Goal: Task Accomplishment & Management: Use online tool/utility

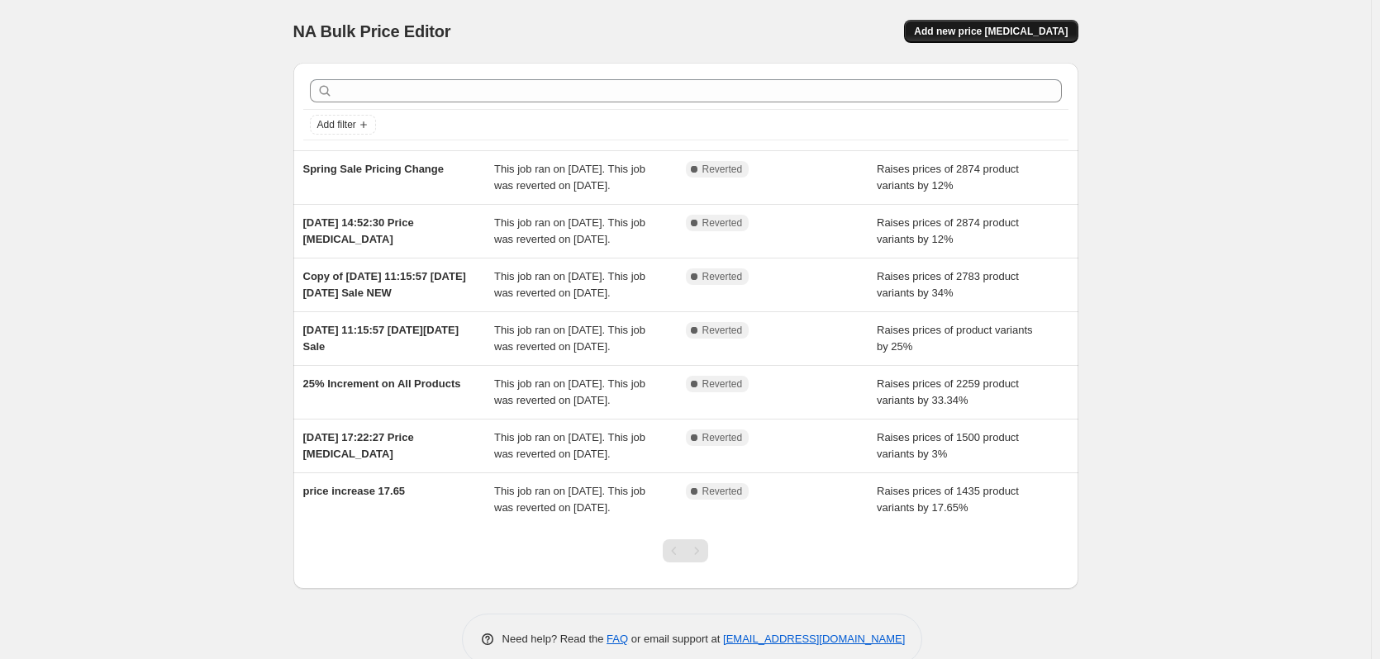
click at [988, 28] on span "Add new price [MEDICAL_DATA]" at bounding box center [991, 31] width 154 height 13
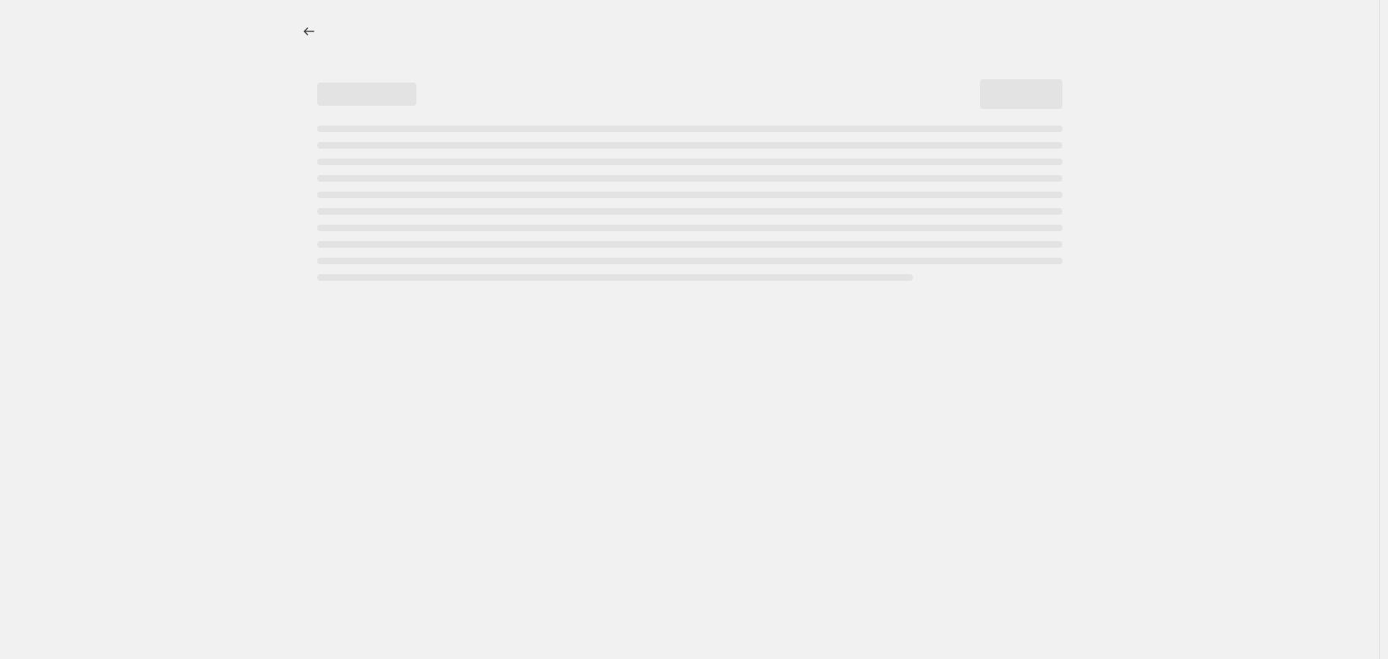
select select "percentage"
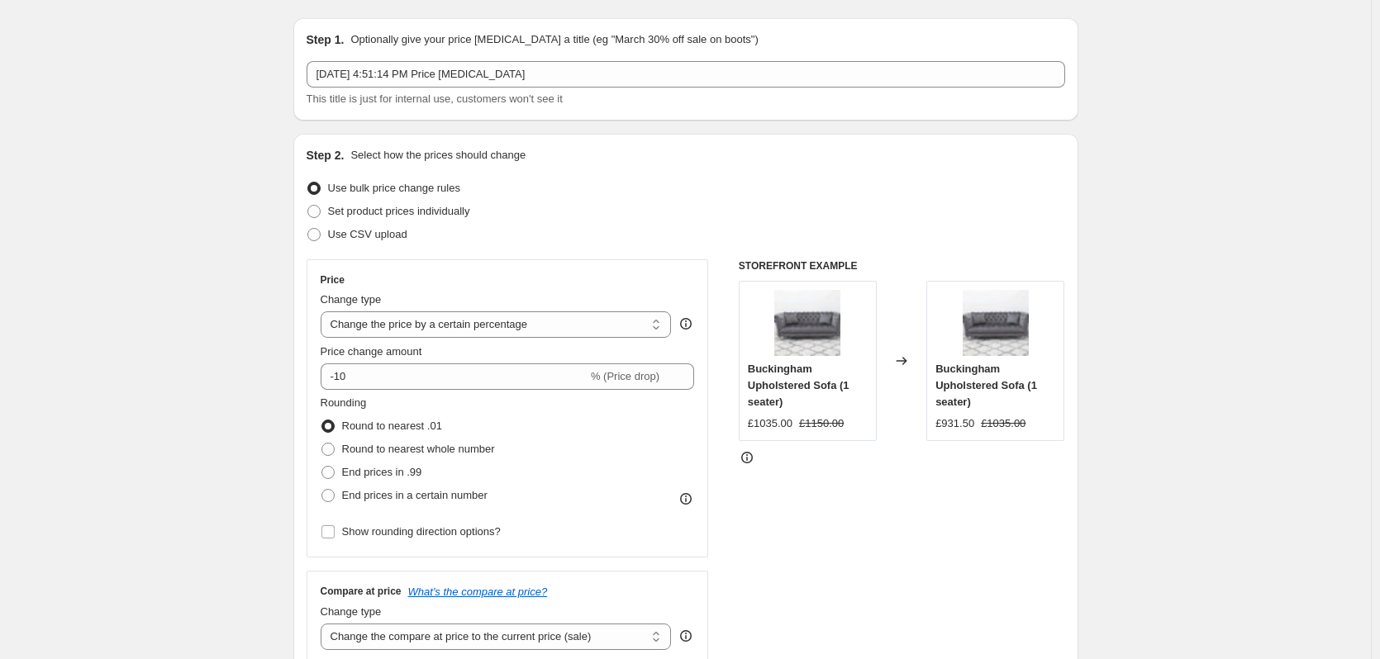
scroll to position [83, 0]
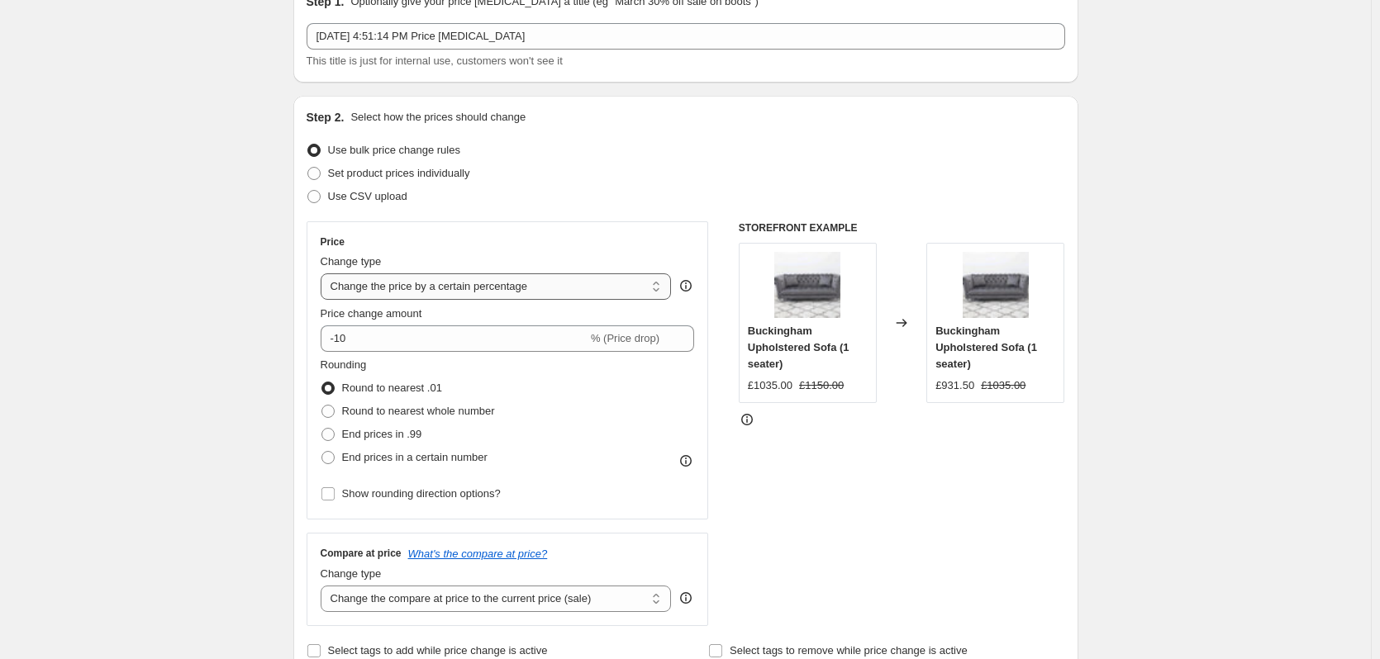
click at [387, 286] on select "Change the price to a certain amount Change the price by a certain amount Chang…" at bounding box center [496, 287] width 351 height 26
click at [387, 285] on select "Change the price to a certain amount Change the price by a certain amount Chang…" at bounding box center [496, 287] width 351 height 26
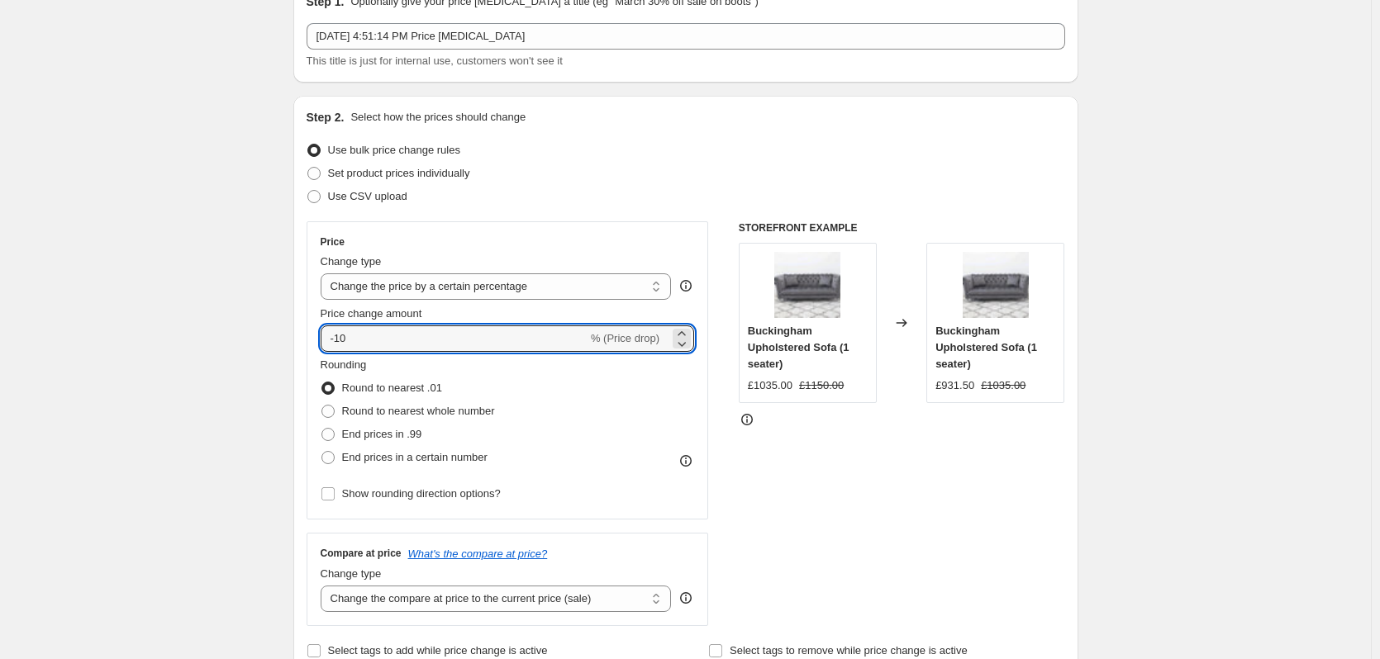
drag, startPoint x: 343, startPoint y: 336, endPoint x: 312, endPoint y: 338, distance: 31.4
click at [312, 338] on div "Price Change type Change the price to a certain amount Change the price by a ce…" at bounding box center [508, 370] width 402 height 298
drag, startPoint x: 354, startPoint y: 336, endPoint x: 373, endPoint y: 335, distance: 19.1
click at [354, 336] on input "-10" at bounding box center [454, 339] width 267 height 26
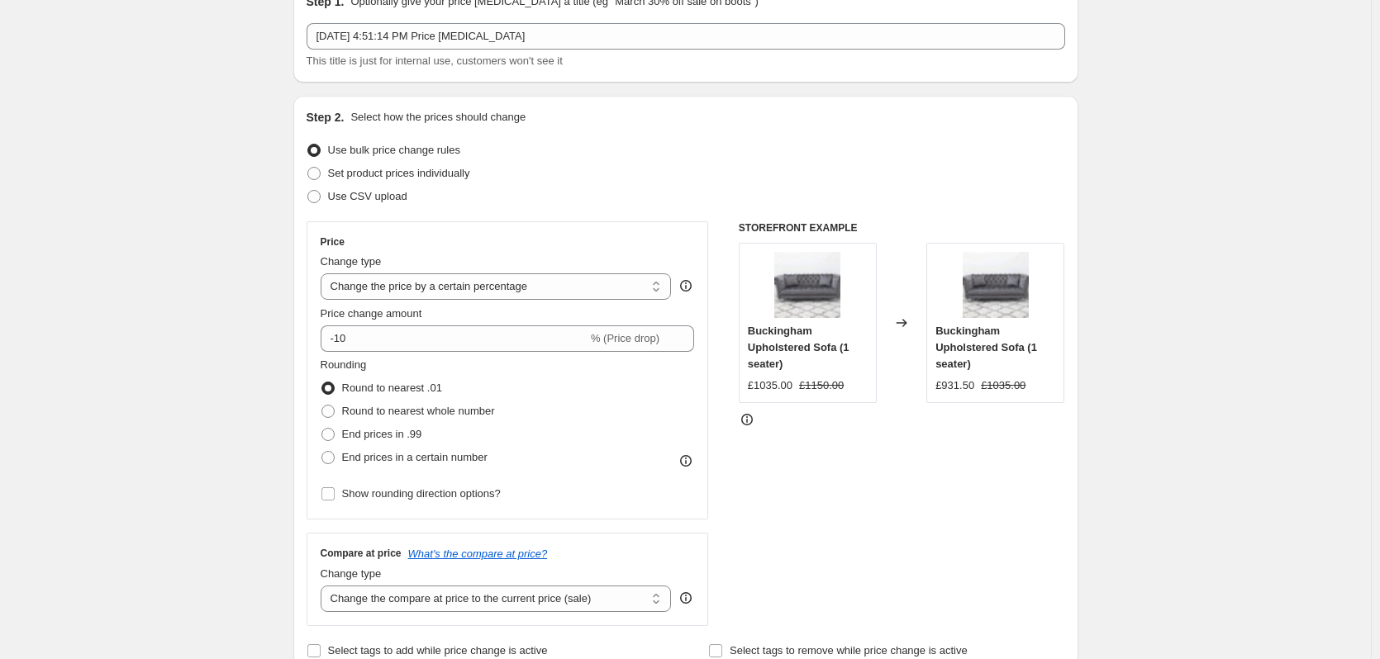
click at [816, 342] on span "Buckingham Upholstered Sofa (1 seater)" at bounding box center [799, 347] width 102 height 45
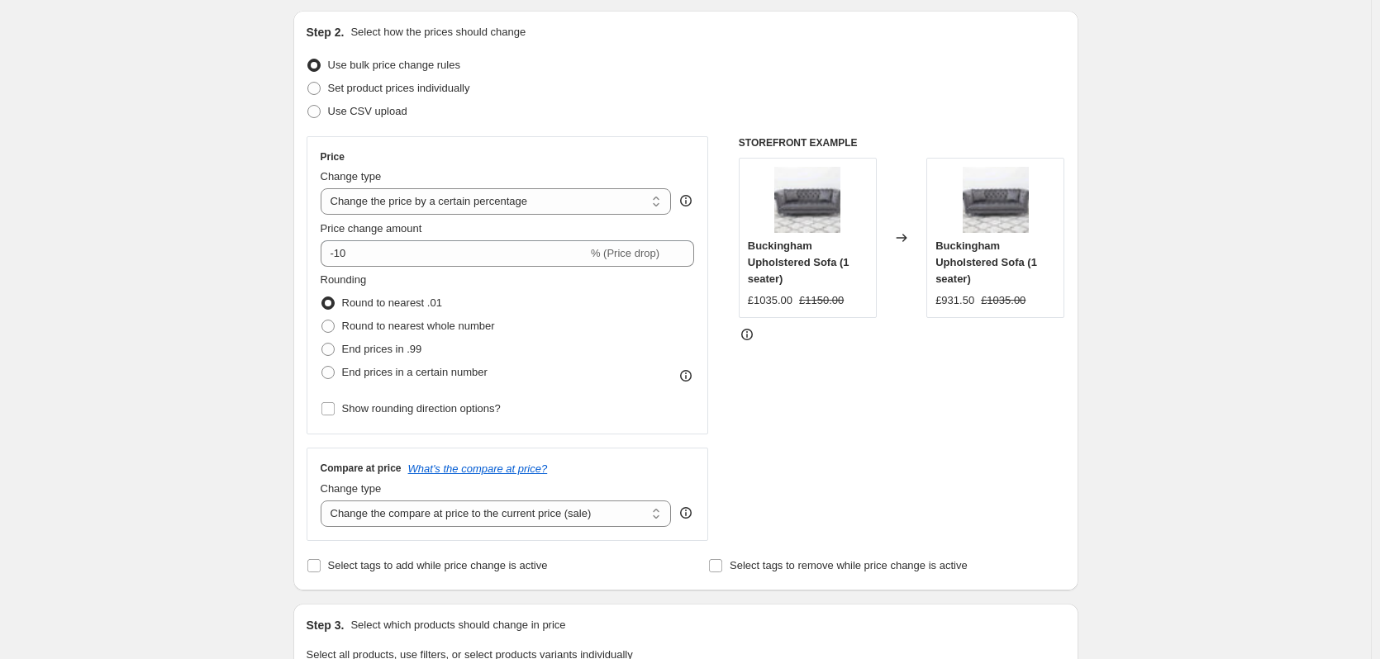
scroll to position [248, 0]
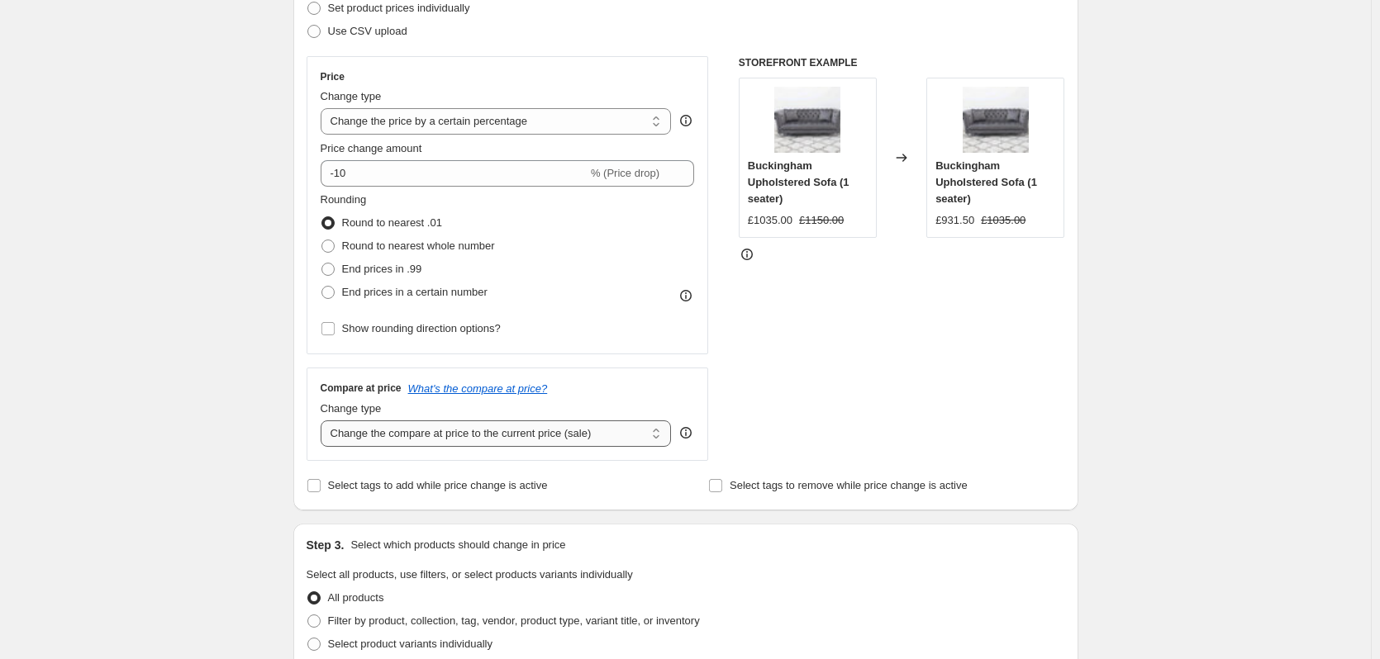
click at [536, 426] on select "Change the compare at price to the current price (sale) Change the compare at p…" at bounding box center [496, 434] width 351 height 26
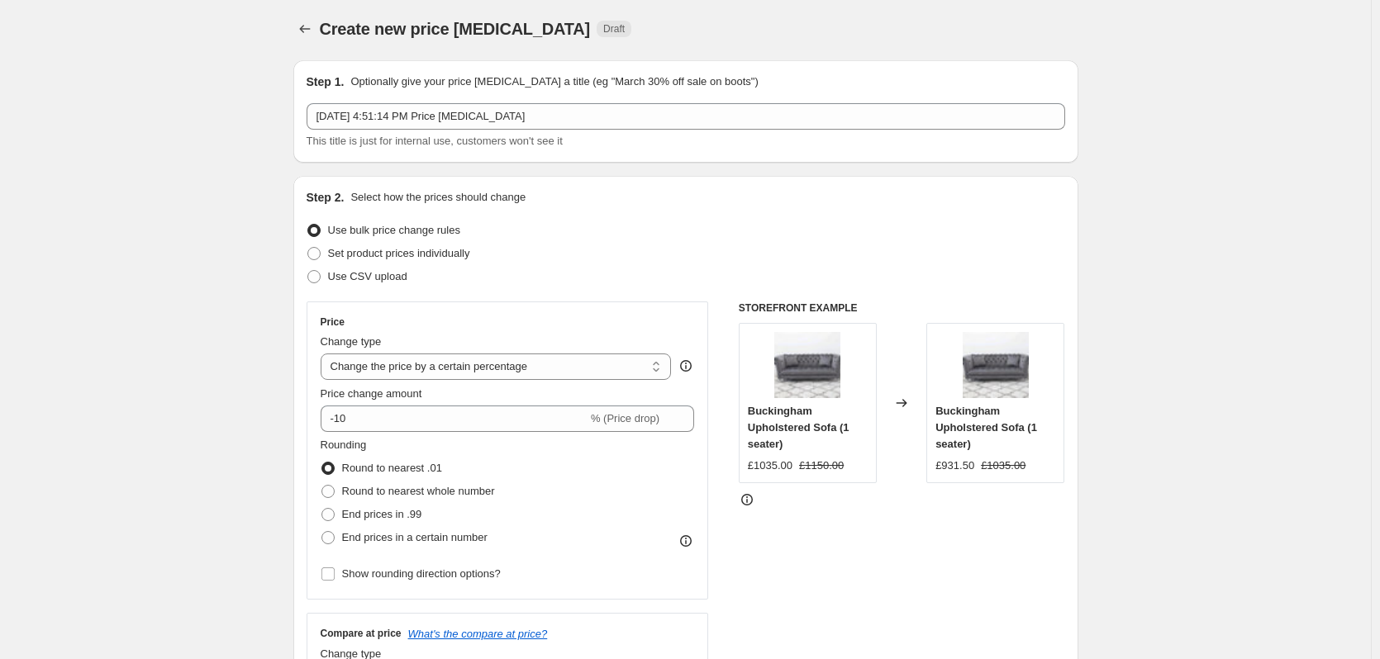
scroll to position [0, 0]
click at [470, 132] on div "Aug 12, 2025, 4:51:14 PM Price change job This title is just for internal use, …" at bounding box center [686, 129] width 759 height 46
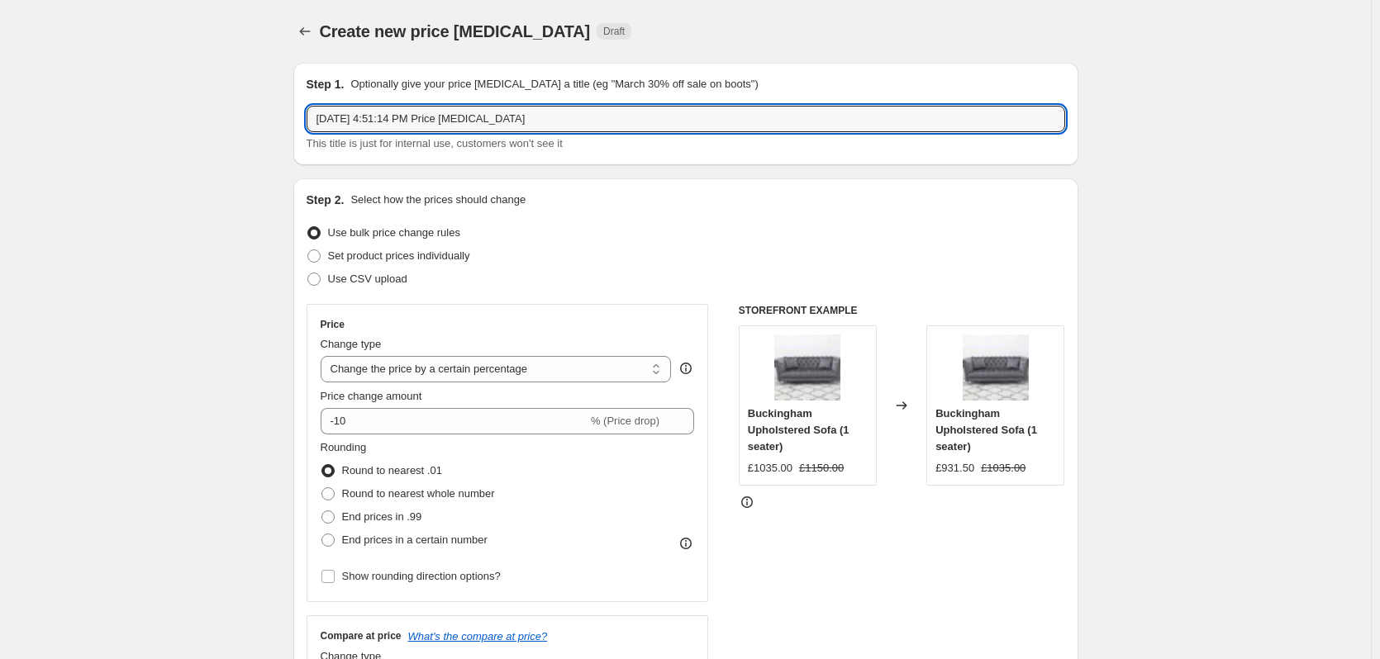
drag, startPoint x: 479, startPoint y: 117, endPoint x: 237, endPoint y: 112, distance: 242.2
type input "Prices Reduced 5%"
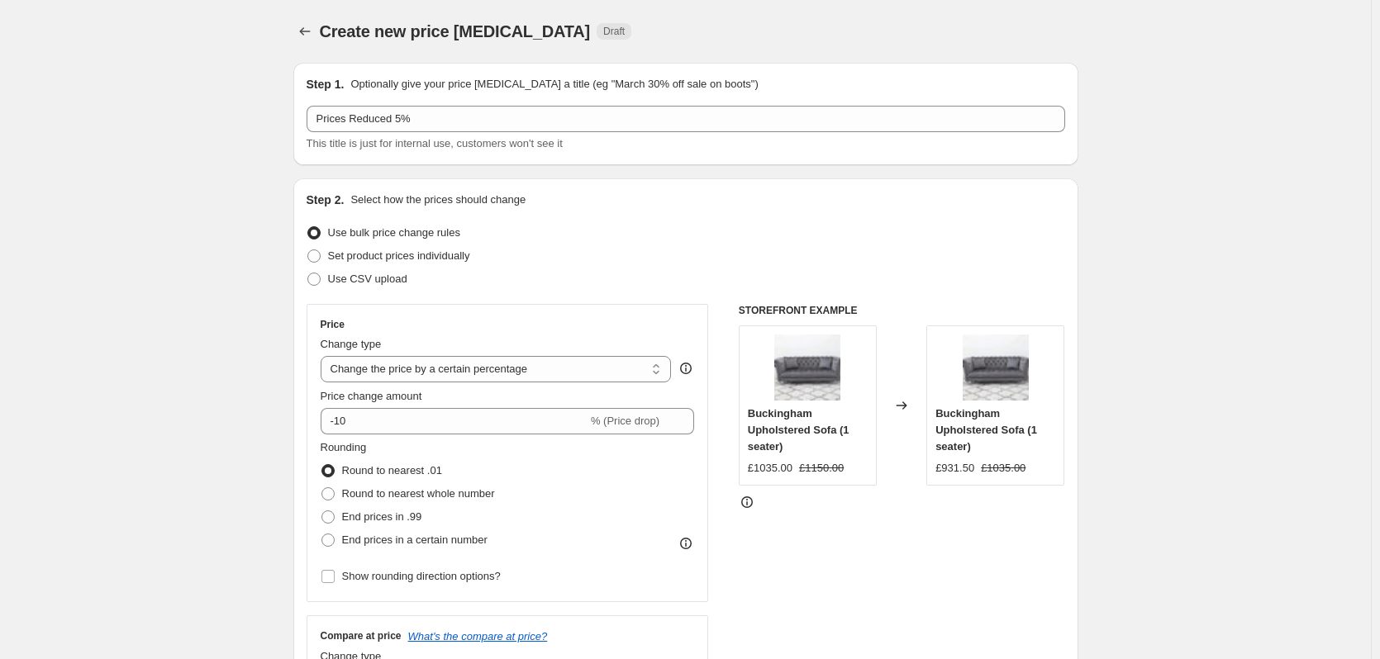
click at [740, 503] on div "Price Change type Change the price to a certain amount Change the price by a ce…" at bounding box center [686, 506] width 759 height 405
click at [753, 503] on icon at bounding box center [747, 502] width 17 height 17
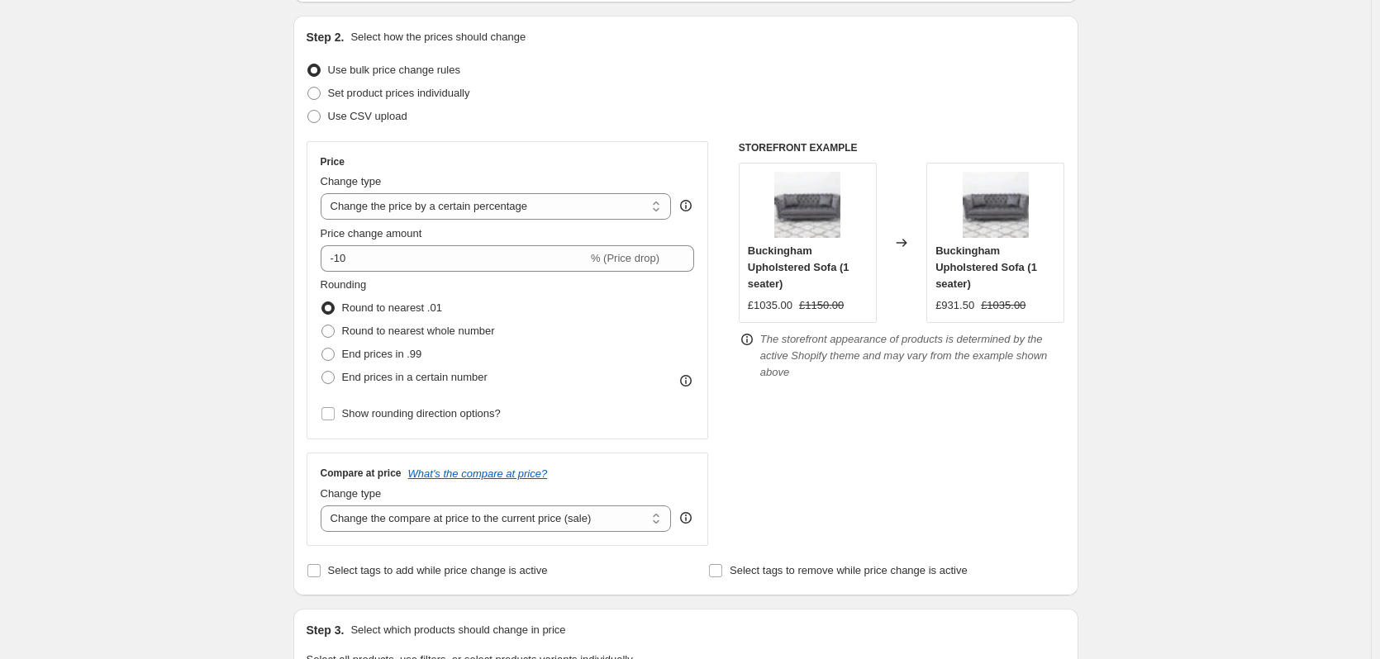
scroll to position [165, 0]
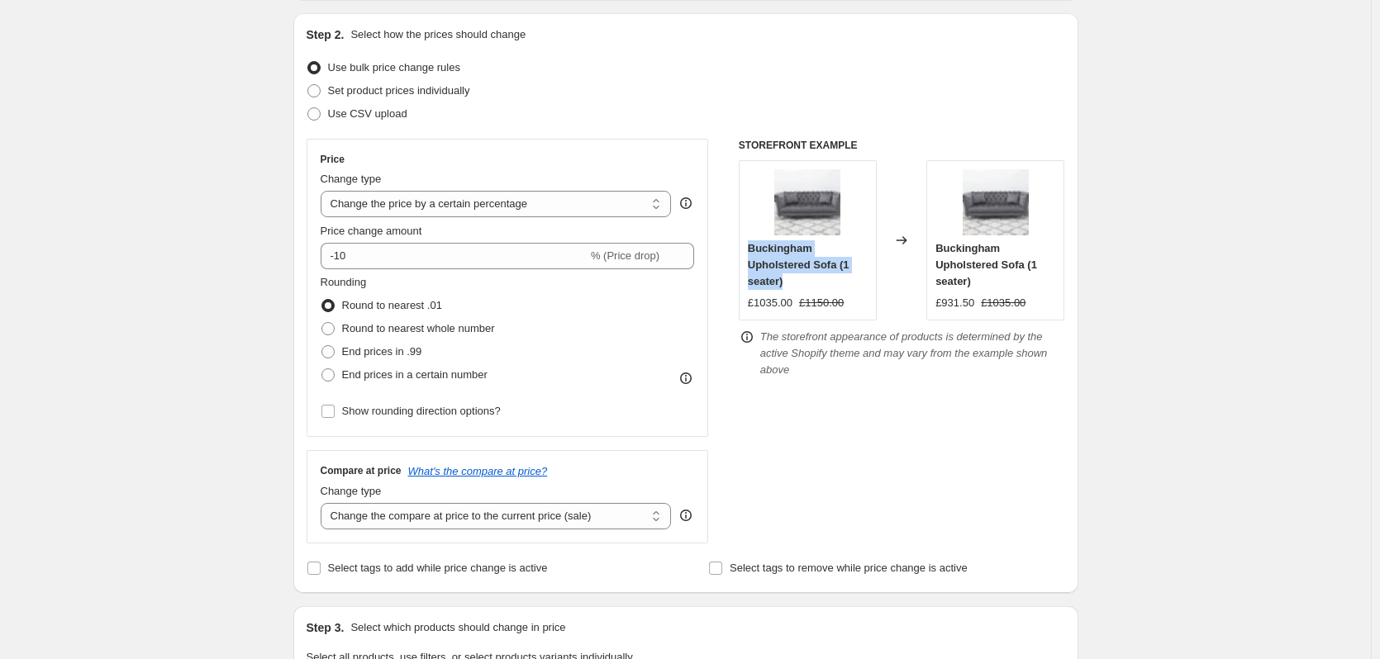
drag, startPoint x: 741, startPoint y: 245, endPoint x: 787, endPoint y: 280, distance: 57.2
click at [787, 280] on div "Price Change type Change the price to a certain amount Change the price by a ce…" at bounding box center [686, 341] width 759 height 405
copy span "Buckingham Upholstered Sofa (1 seater)"
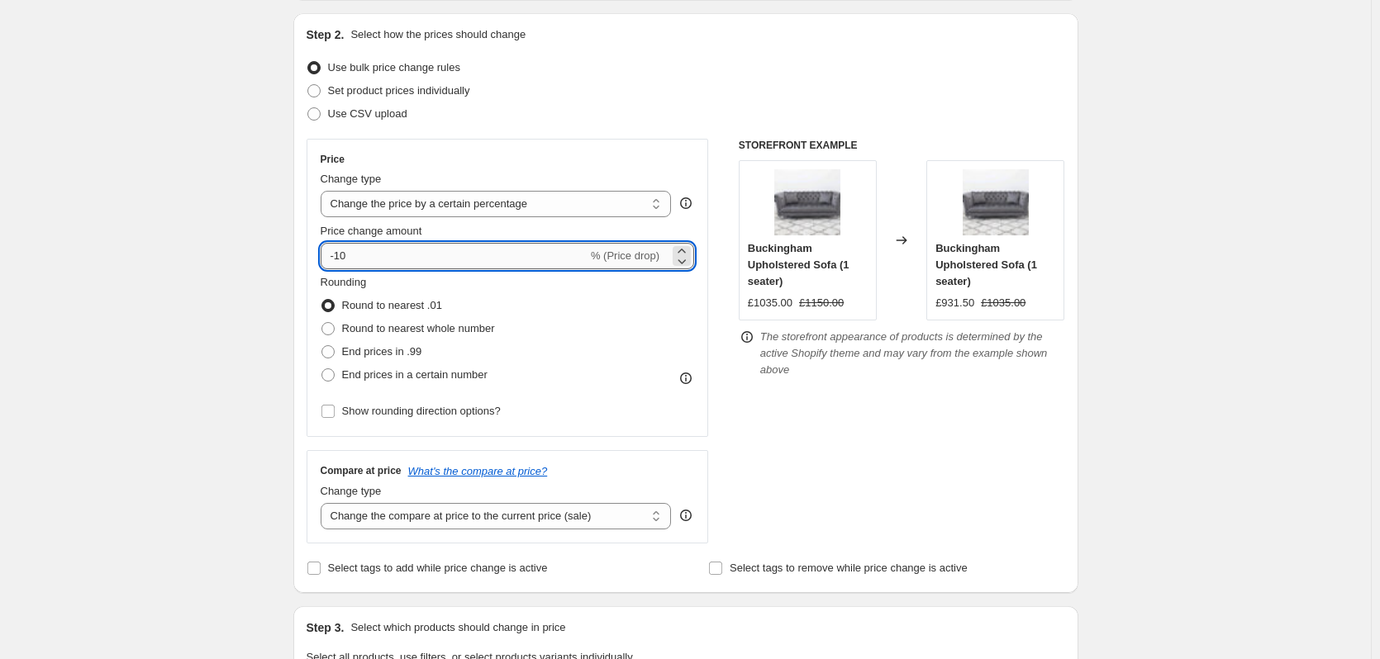
click at [356, 261] on input "-10" at bounding box center [454, 256] width 267 height 26
type input "-1"
type input "-5"
click at [227, 237] on div "Create new price change job. This page is ready Create new price change job Dra…" at bounding box center [685, 661] width 1371 height 1652
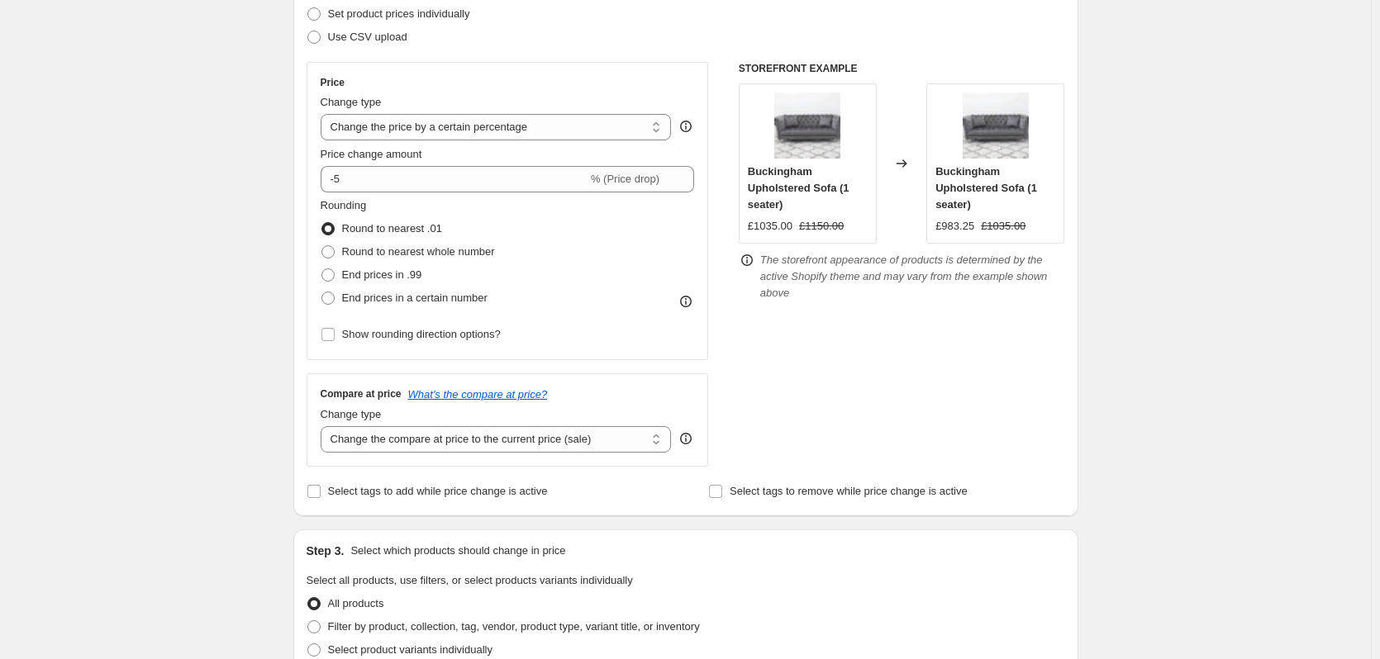
scroll to position [248, 0]
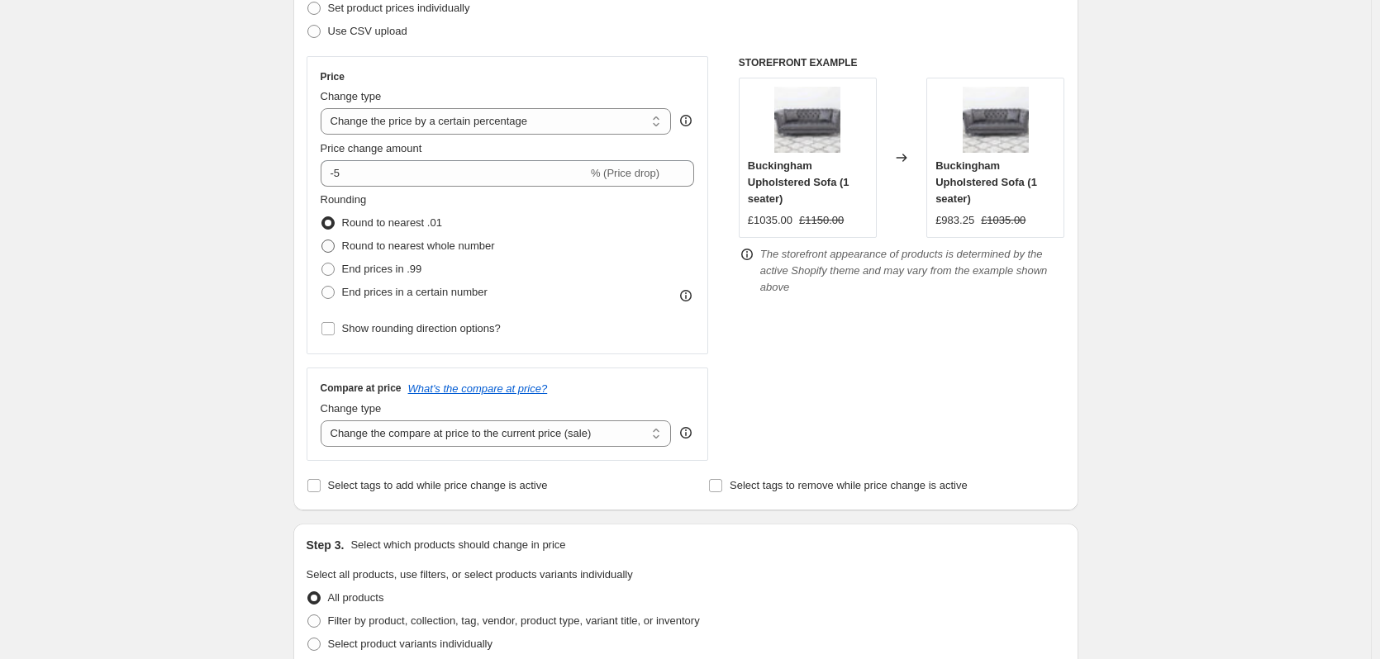
click at [349, 246] on span "Round to nearest whole number" at bounding box center [418, 246] width 153 height 12
click at [322, 240] on input "Round to nearest whole number" at bounding box center [321, 240] width 1 height 1
radio input "true"
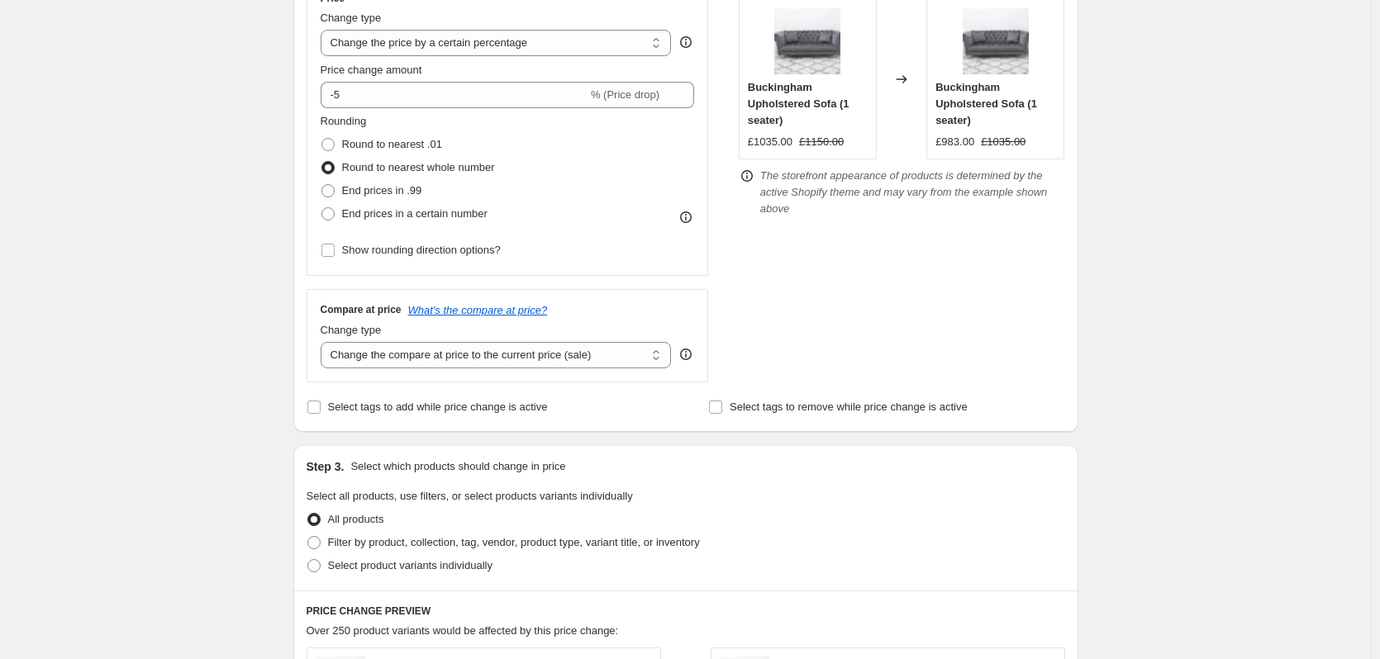
scroll to position [331, 0]
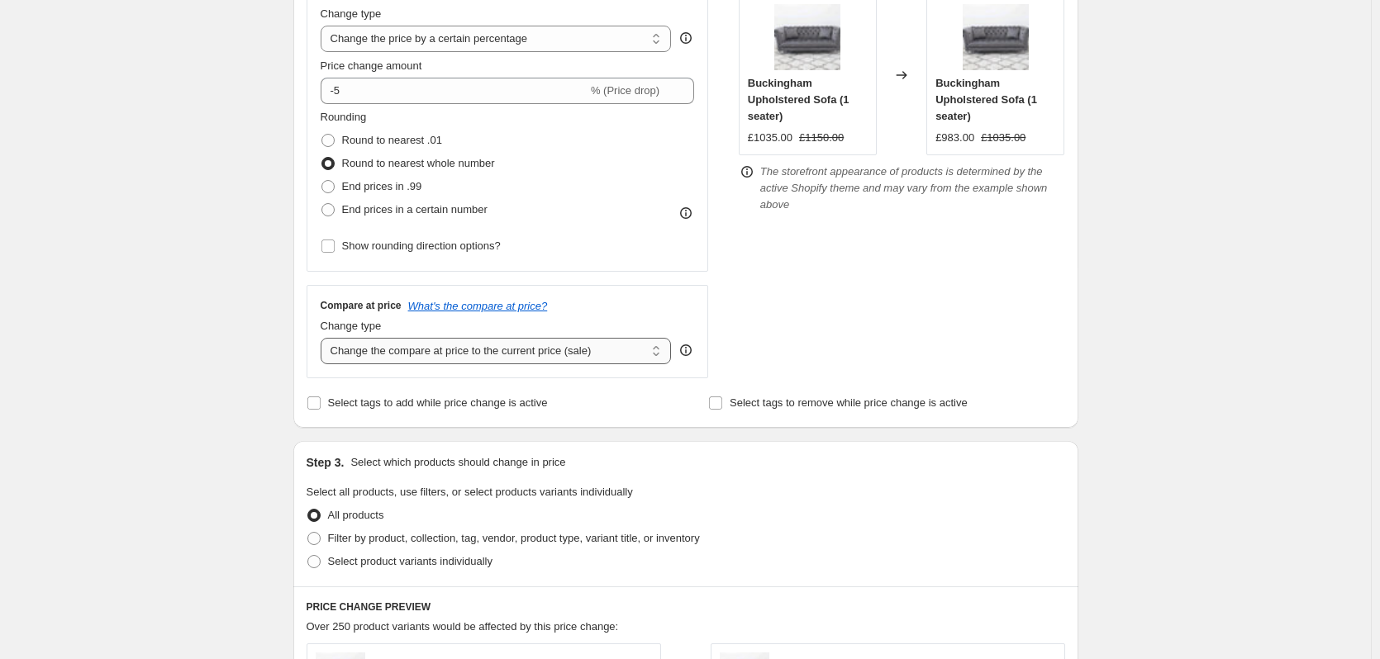
click at [447, 356] on select "Change the compare at price to the current price (sale) Change the compare at p…" at bounding box center [496, 351] width 351 height 26
click at [393, 367] on div "Compare at price What's the compare at price? Change type Change the compare at…" at bounding box center [508, 331] width 402 height 93
click at [399, 353] on select "Change the compare at price to the current price (sale) Change the compare at p…" at bounding box center [496, 351] width 351 height 26
click at [324, 338] on select "Change the compare at price to the current price (sale) Change the compare at p…" at bounding box center [496, 351] width 351 height 26
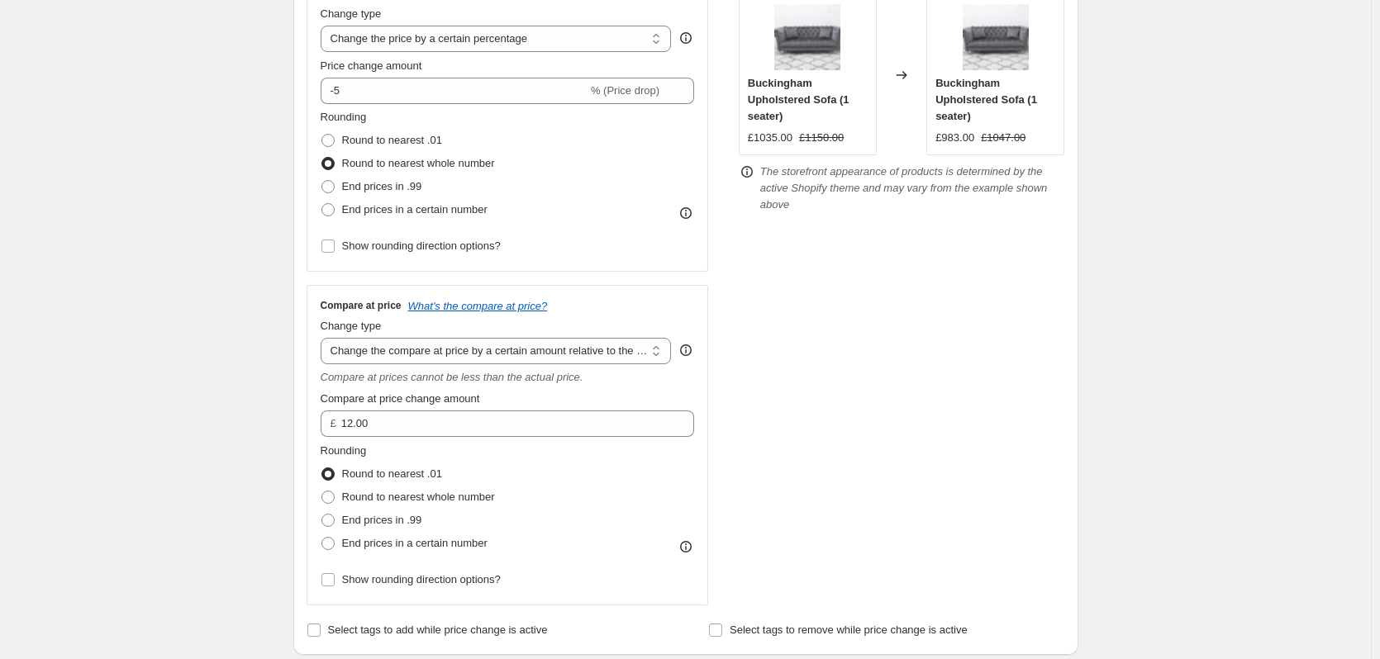
click at [259, 407] on div "Create new price change job. This page is ready Create new price change job Dra…" at bounding box center [685, 608] width 1371 height 1879
click at [410, 342] on select "Change the compare at price to the current price (sale) Change the compare at p…" at bounding box center [496, 351] width 351 height 26
select select "pp"
click at [324, 338] on select "Change the compare at price to the current price (sale) Change the compare at p…" at bounding box center [496, 351] width 351 height 26
drag, startPoint x: 362, startPoint y: 422, endPoint x: 312, endPoint y: 433, distance: 51.5
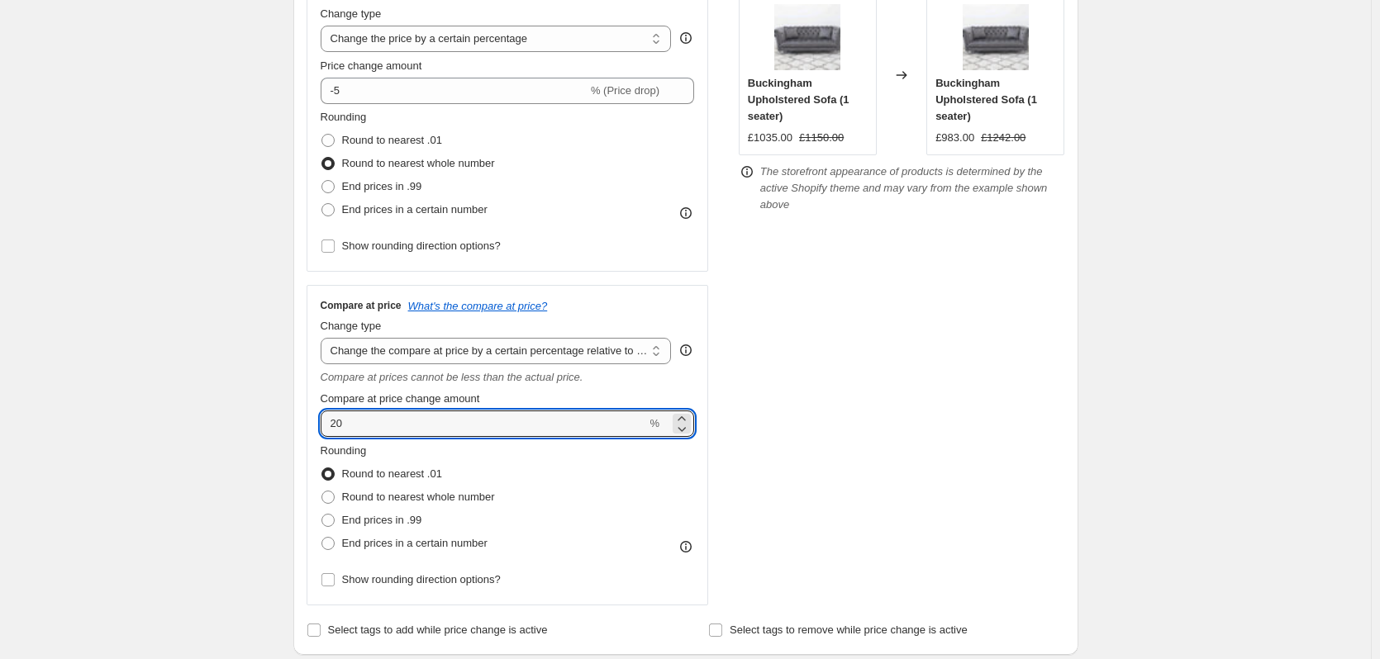
click at [312, 433] on div "Compare at price What's the compare at price? Change type Change the compare at…" at bounding box center [508, 445] width 402 height 321
type input "25"
click at [209, 317] on div "Create new price change job. This page is ready Create new price change job Dra…" at bounding box center [685, 608] width 1371 height 1879
click at [824, 139] on strike "£1150.00" at bounding box center [821, 138] width 45 height 17
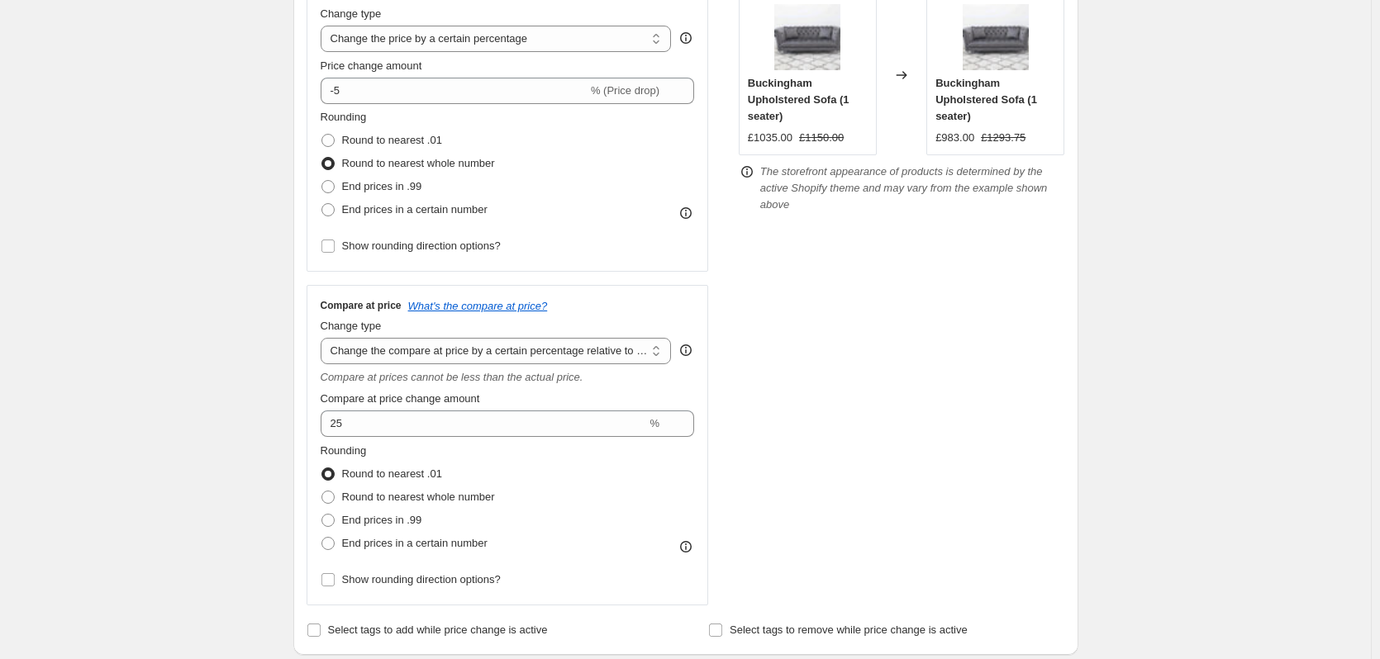
click at [812, 239] on div "STOREFRONT EXAMPLE Buckingham Upholstered Sofa (1 seater) £1035.00 £1150.00 Cha…" at bounding box center [902, 290] width 326 height 632
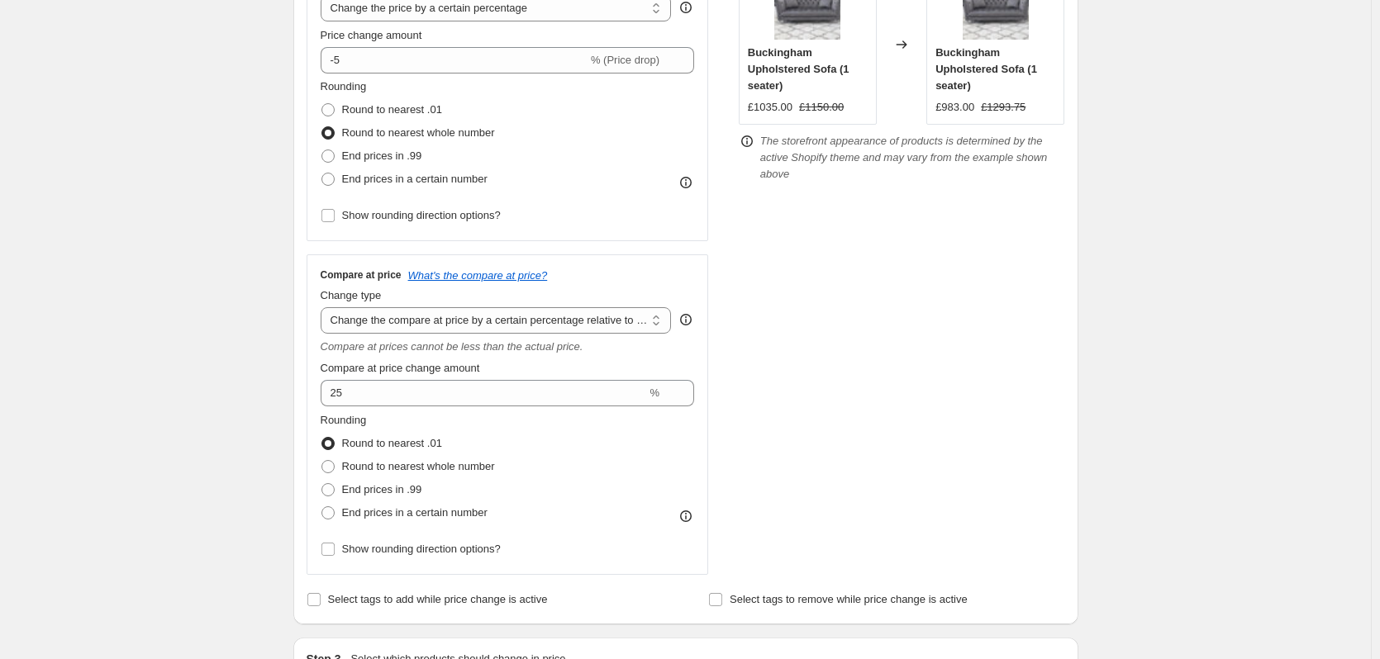
scroll to position [413, 0]
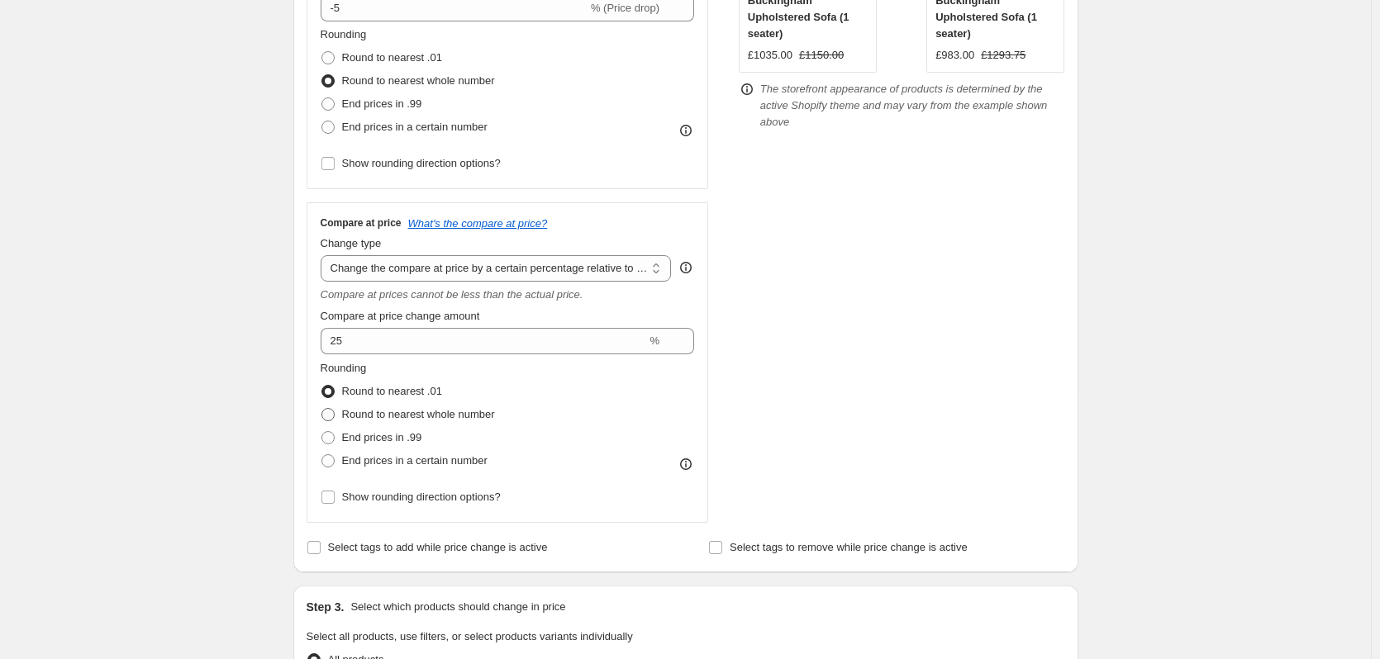
click at [325, 414] on span at bounding box center [327, 414] width 13 height 13
click at [322, 409] on input "Round to nearest whole number" at bounding box center [321, 408] width 1 height 1
radio input "true"
click at [184, 412] on div "Create new price change job. This page is ready Create new price change job Dra…" at bounding box center [685, 526] width 1371 height 1879
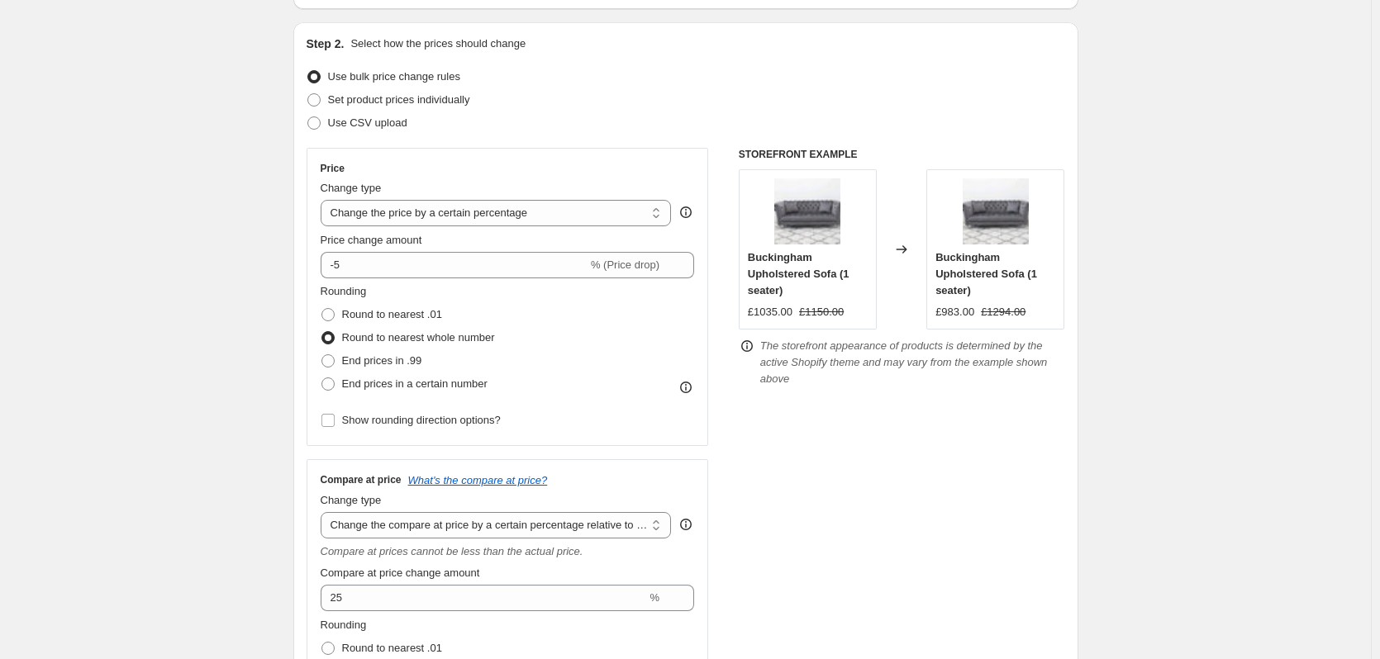
scroll to position [158, 0]
click at [1004, 307] on strike "£1294.00" at bounding box center [1003, 310] width 45 height 17
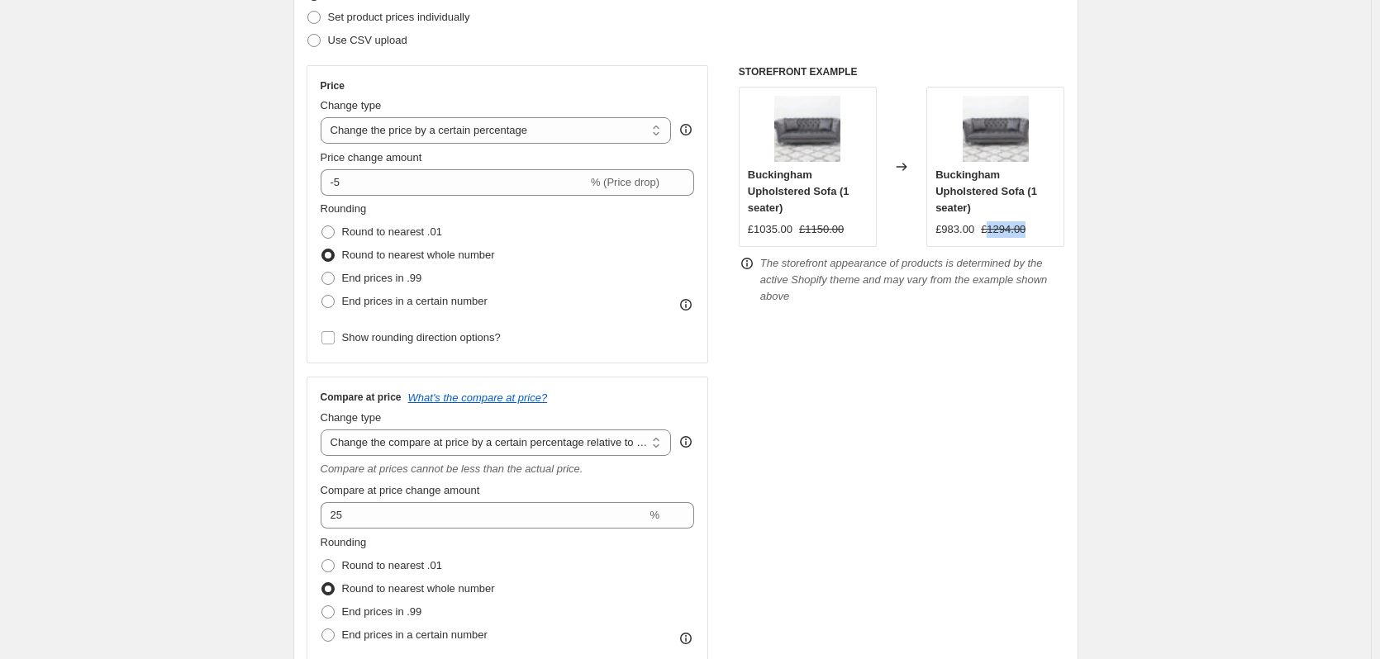
scroll to position [240, 0]
click at [713, 61] on div "Step 2. Select how the prices should change Use bulk price change rules Set pro…" at bounding box center [686, 341] width 759 height 781
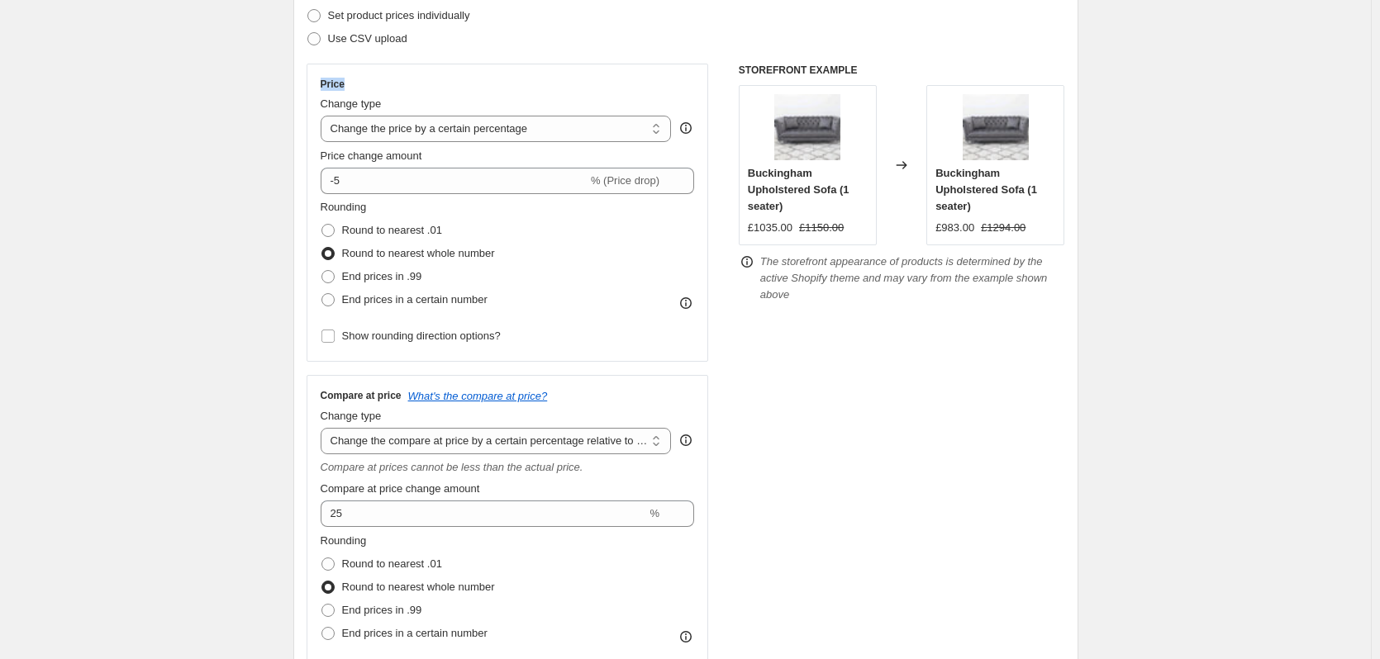
click at [713, 61] on div "Step 2. Select how the prices should change Use bulk price change rules Set pro…" at bounding box center [686, 341] width 759 height 781
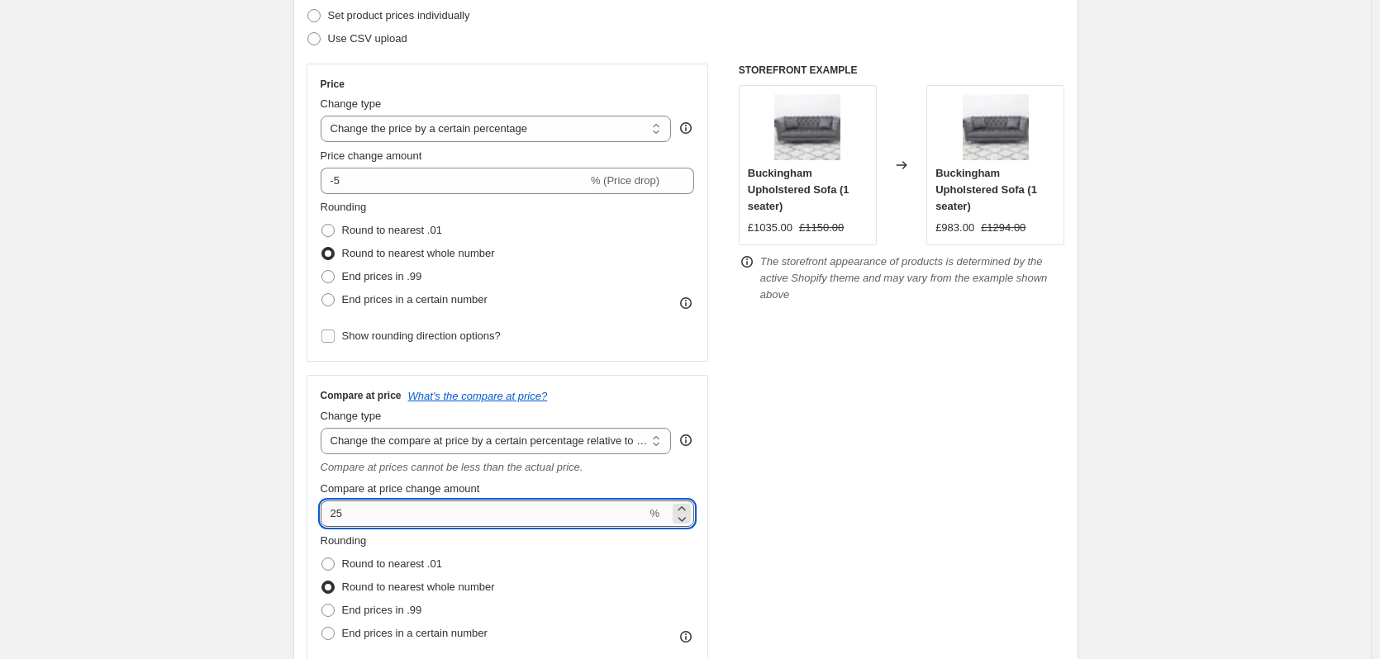
click at [448, 512] on input "25" at bounding box center [484, 514] width 326 height 26
drag, startPoint x: 380, startPoint y: 512, endPoint x: 320, endPoint y: 519, distance: 60.7
click at [320, 519] on div "Compare at price What's the compare at price? Change type Change the compare at…" at bounding box center [508, 535] width 402 height 321
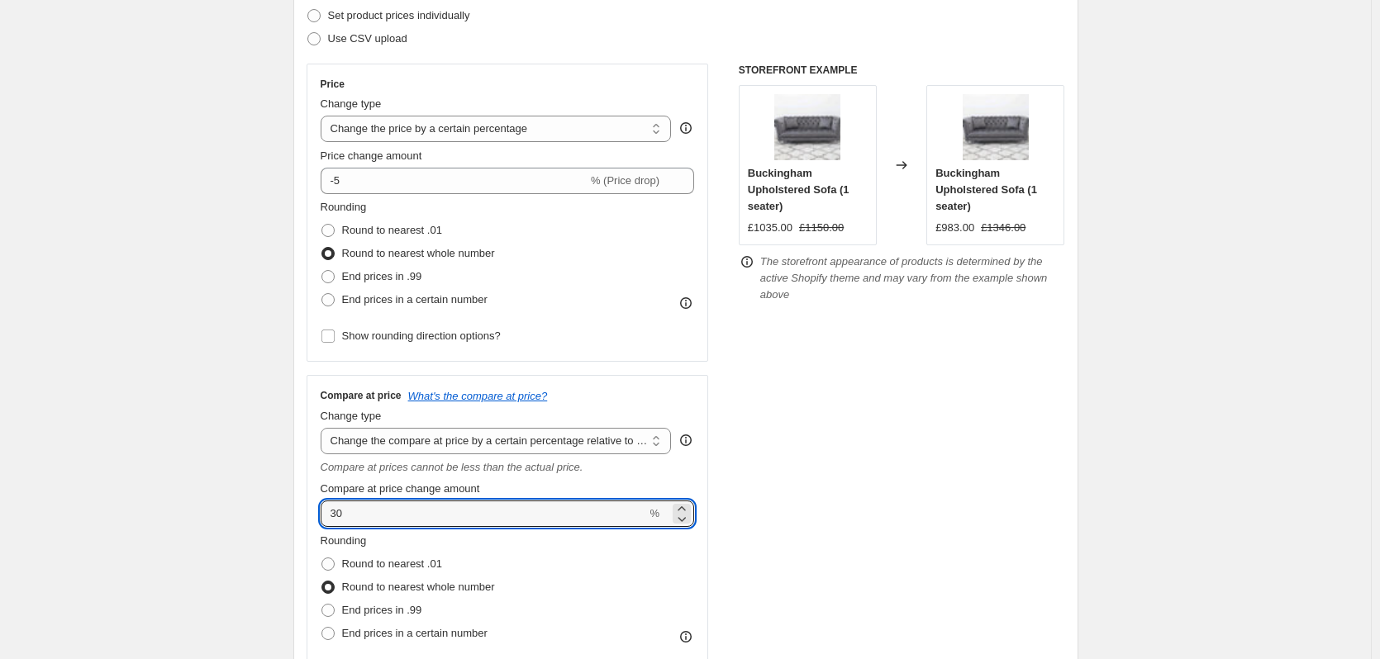
drag, startPoint x: 366, startPoint y: 526, endPoint x: 278, endPoint y: 516, distance: 89.0
type input "25"
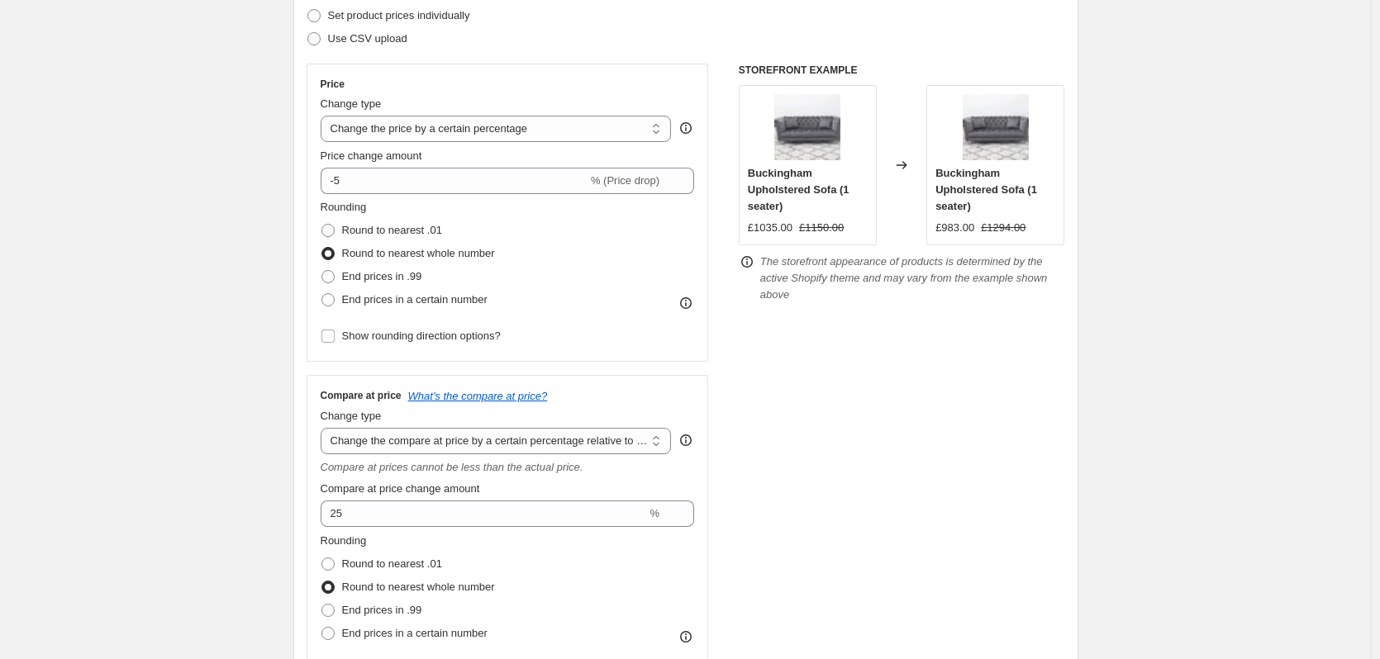
click at [959, 231] on div "£983.00" at bounding box center [954, 228] width 39 height 17
click at [960, 231] on div "£983.00" at bounding box center [954, 228] width 39 height 17
copy div "983.00"
click at [1005, 231] on strike "£1294.00" at bounding box center [1003, 228] width 45 height 17
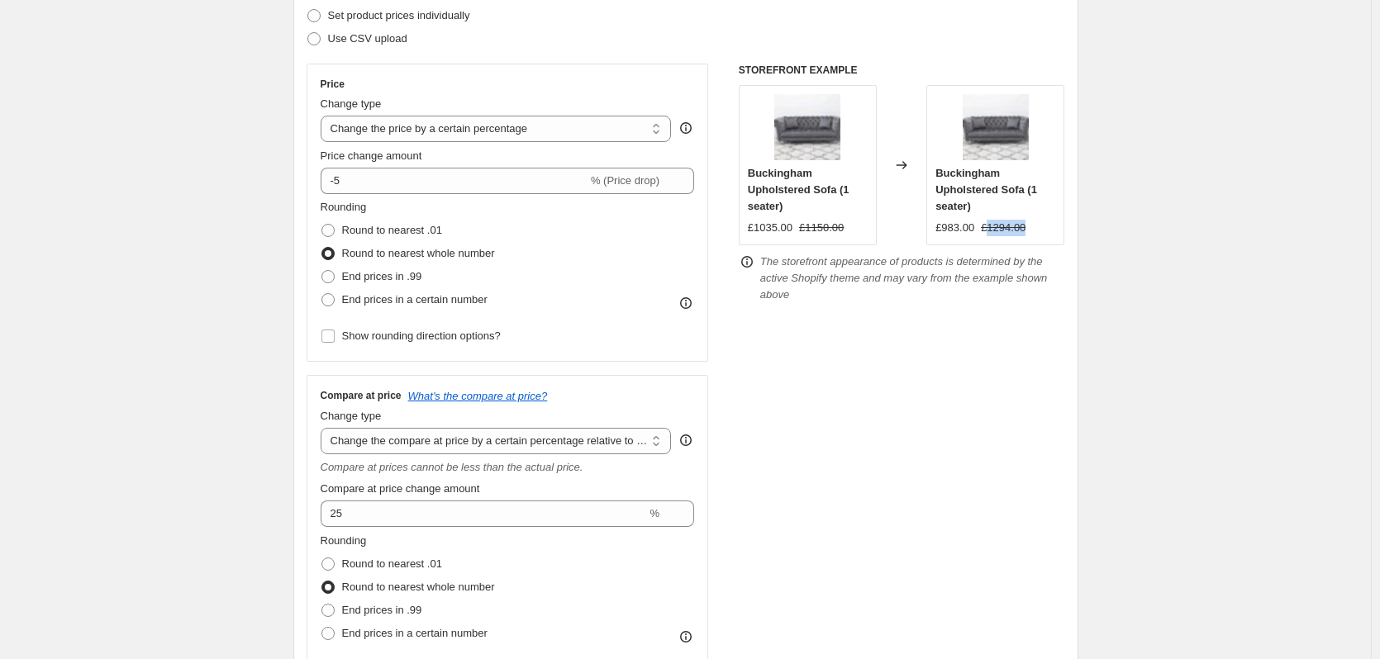
click at [1005, 231] on strike "£1294.00" at bounding box center [1003, 228] width 45 height 17
copy strike "1294.00"
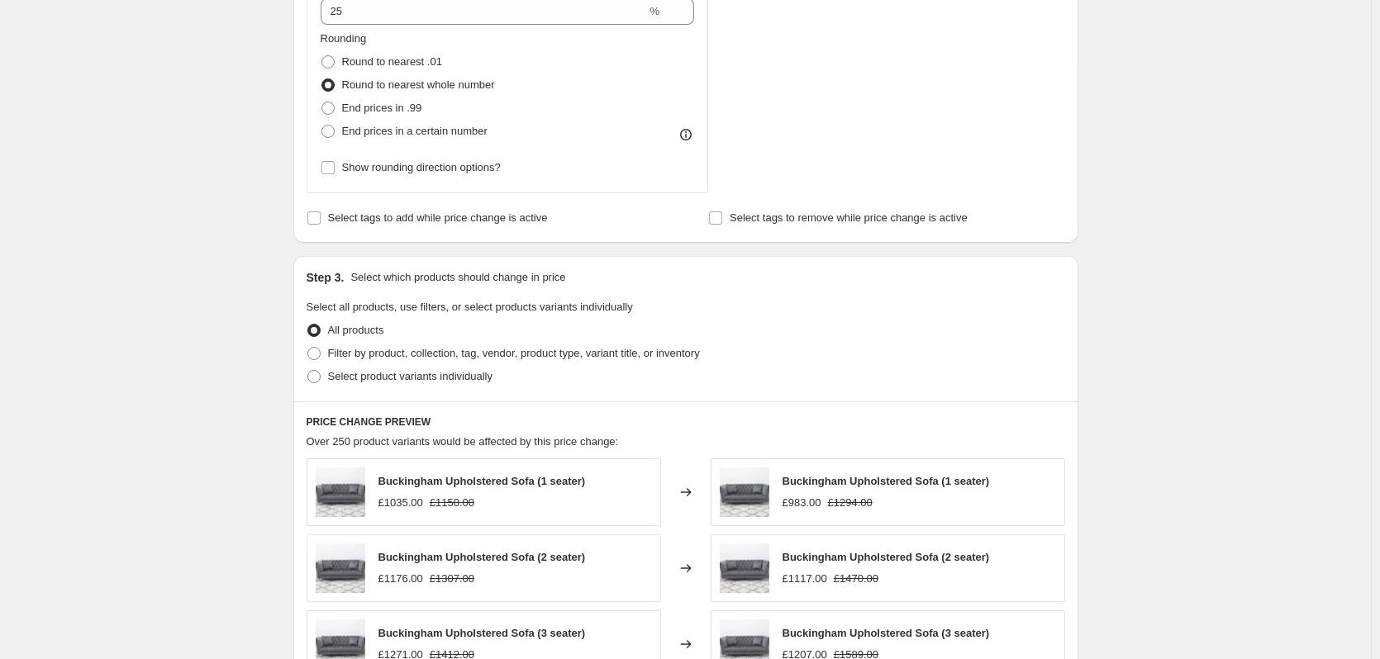
scroll to position [744, 0]
click at [338, 350] on span "Filter by product, collection, tag, vendor, product type, variant title, or inv…" at bounding box center [514, 352] width 372 height 12
click at [308, 347] on input "Filter by product, collection, tag, vendor, product type, variant title, or inv…" at bounding box center [307, 346] width 1 height 1
radio input "true"
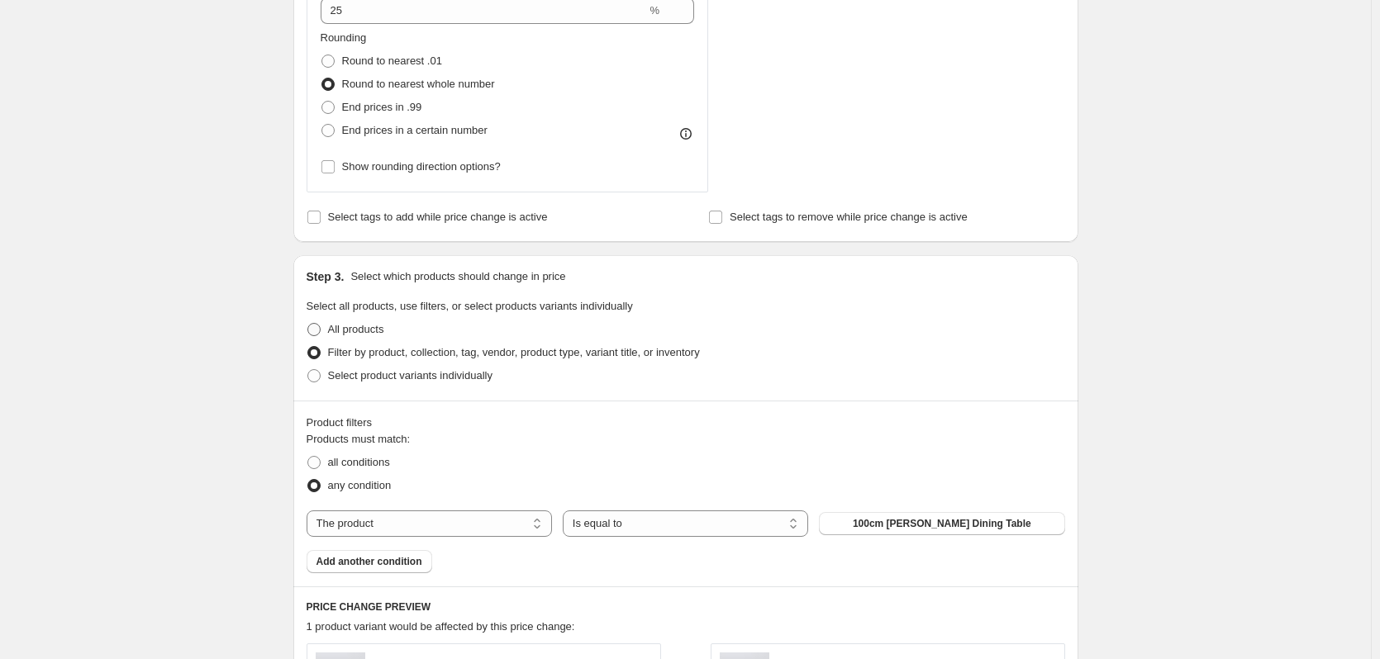
click at [340, 335] on span "All products" at bounding box center [356, 329] width 56 height 12
click at [308, 324] on input "All products" at bounding box center [307, 323] width 1 height 1
radio input "true"
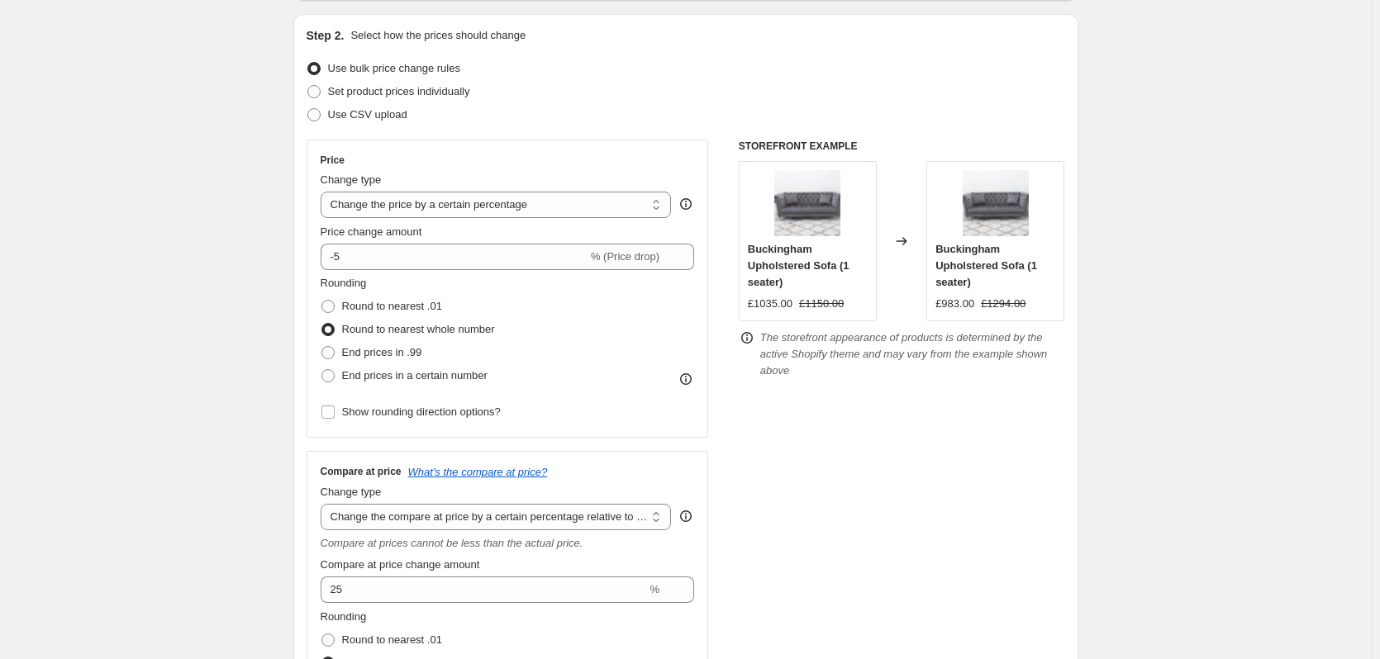
scroll to position [165, 0]
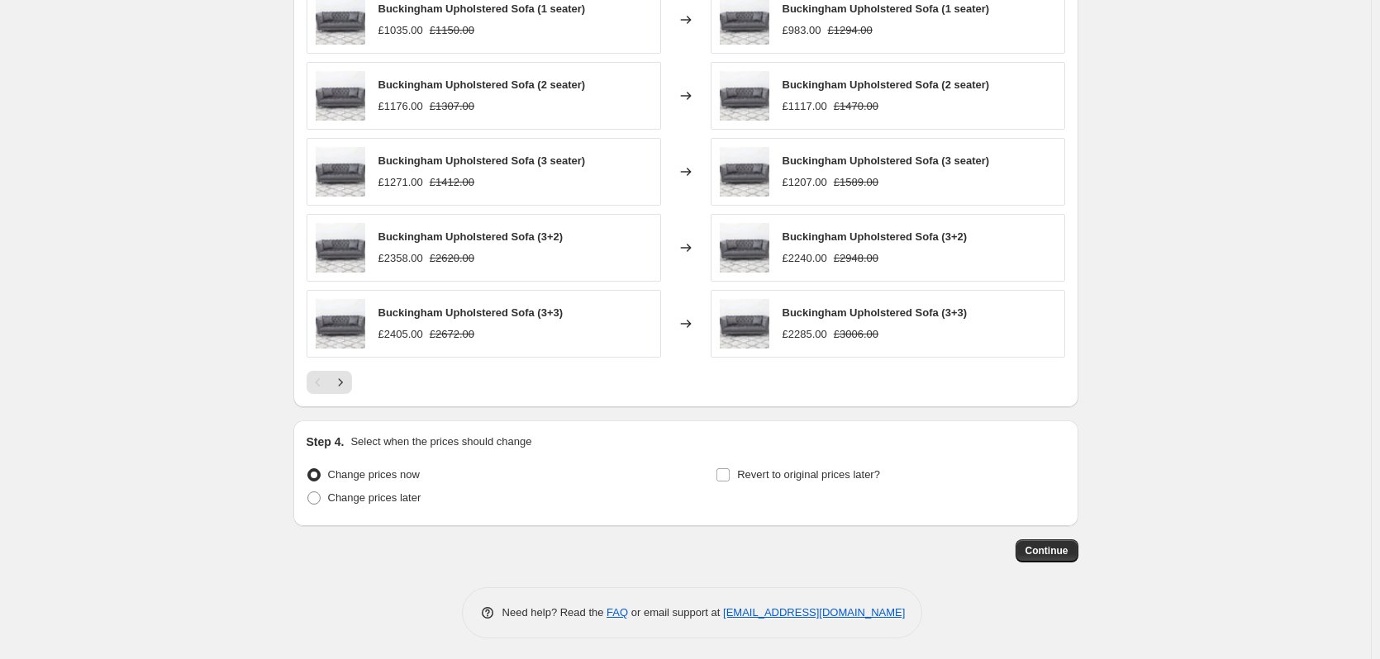
scroll to position [1221, 0]
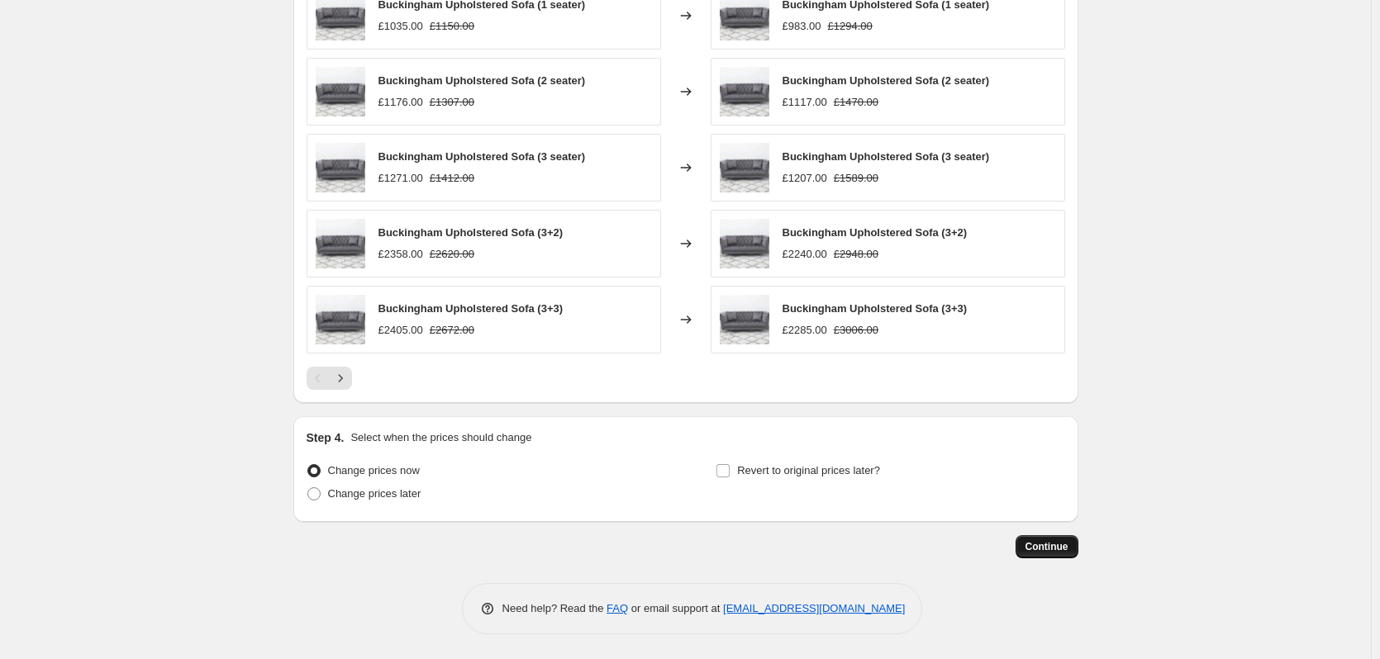
click at [1039, 545] on span "Continue" at bounding box center [1047, 546] width 43 height 13
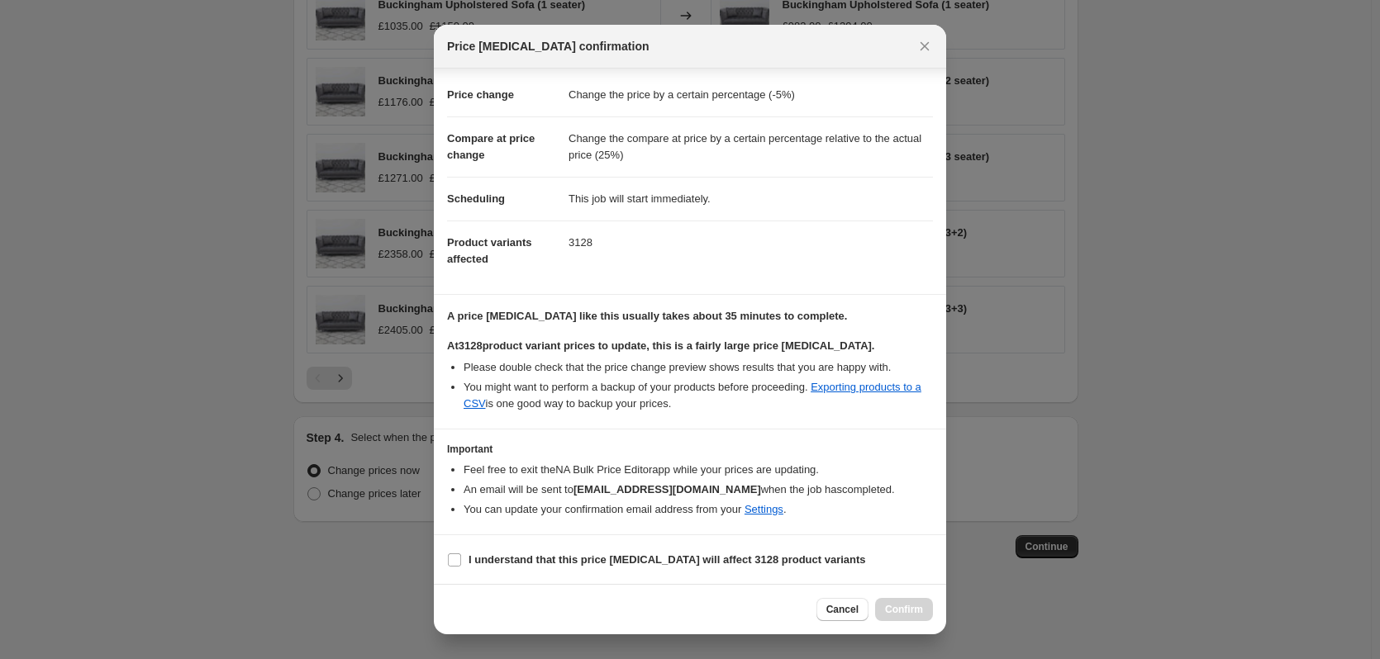
scroll to position [26, 0]
click at [526, 561] on b "I understand that this price change job will affect 3128 product variants" at bounding box center [668, 559] width 398 height 12
click at [461, 561] on input "I understand that this price change job will affect 3128 product variants" at bounding box center [454, 559] width 13 height 13
checkbox input "true"
click at [913, 612] on span "Confirm" at bounding box center [904, 609] width 38 height 13
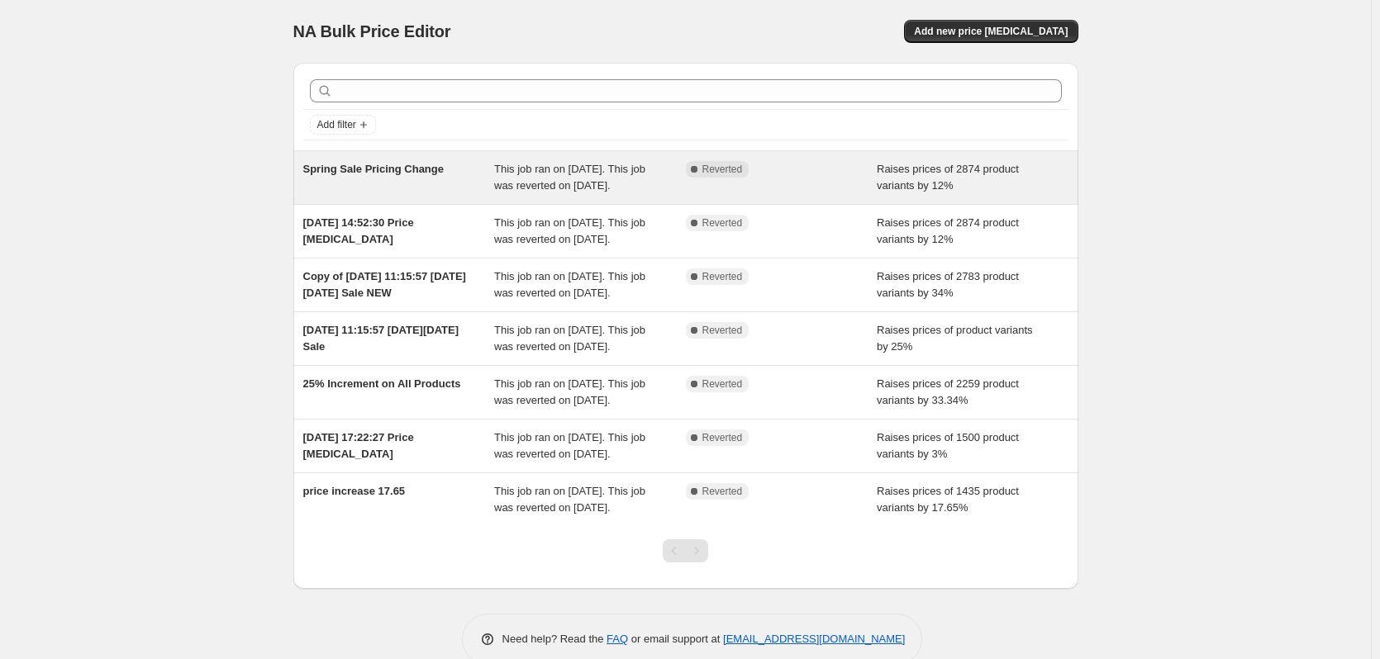
click at [338, 166] on span "Spring Sale Pricing Change" at bounding box center [373, 169] width 140 height 12
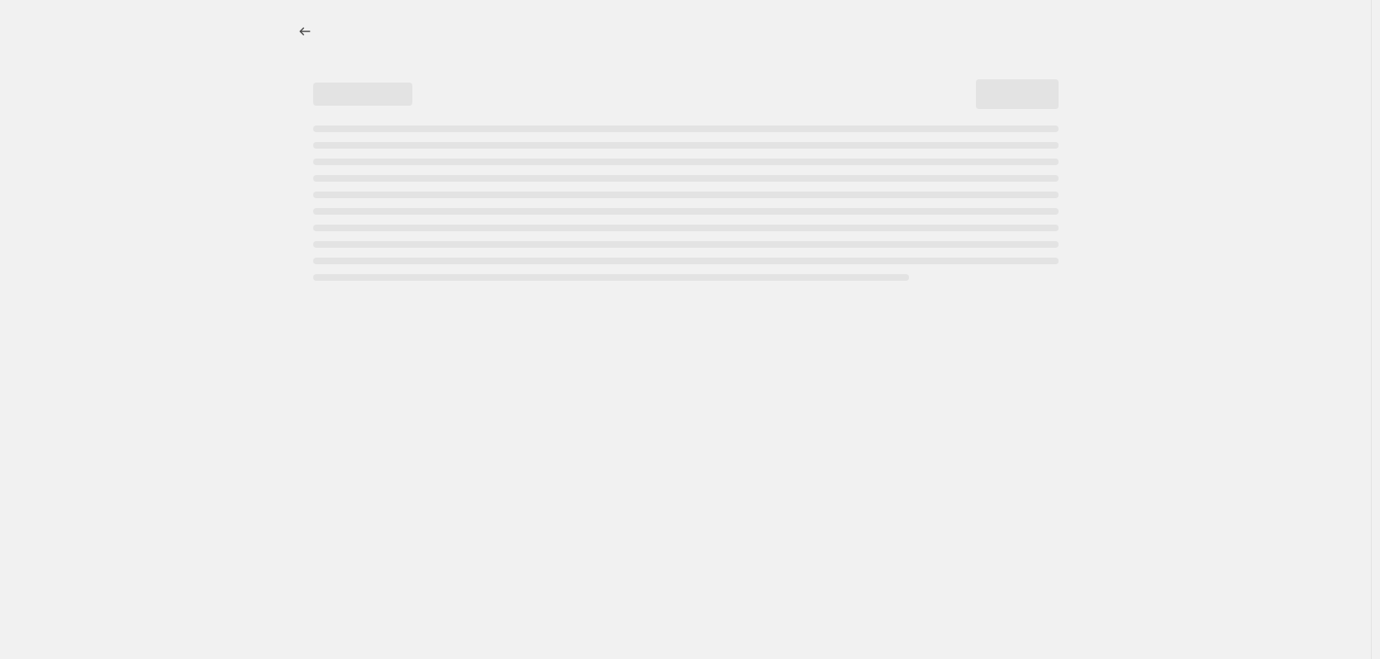
select select "percentage"
select select "pp"
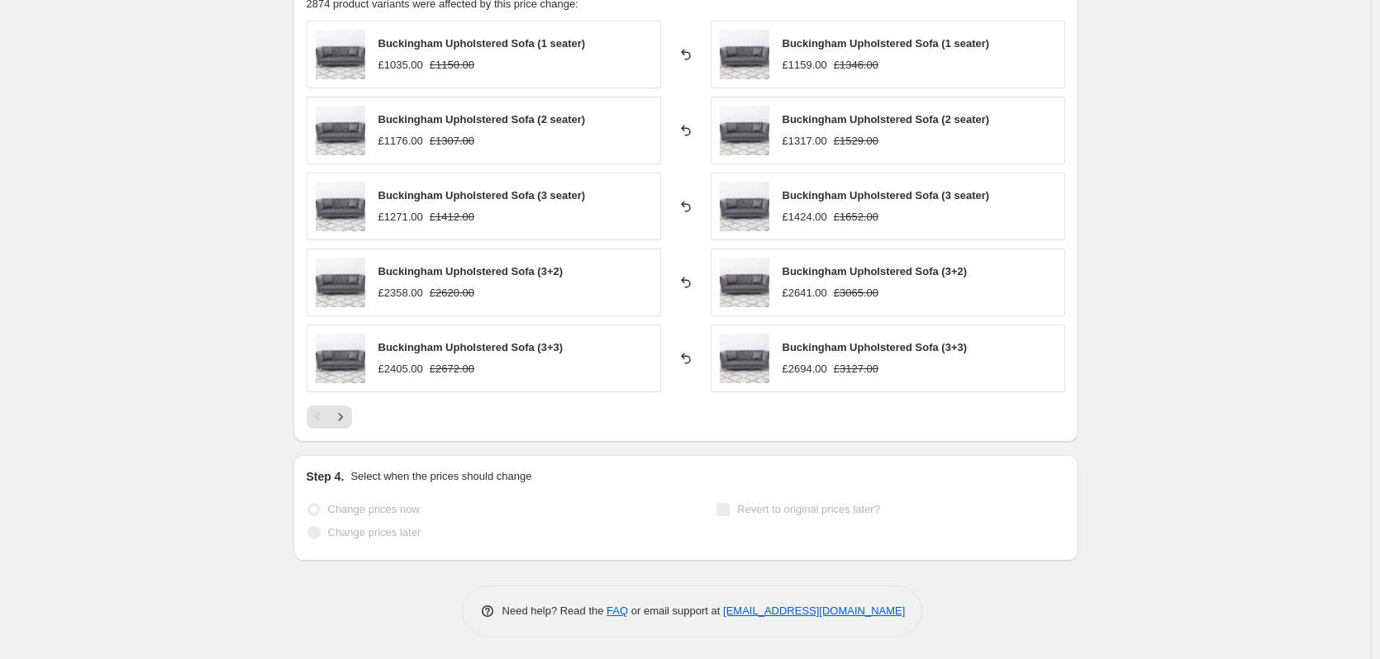
scroll to position [1293, 0]
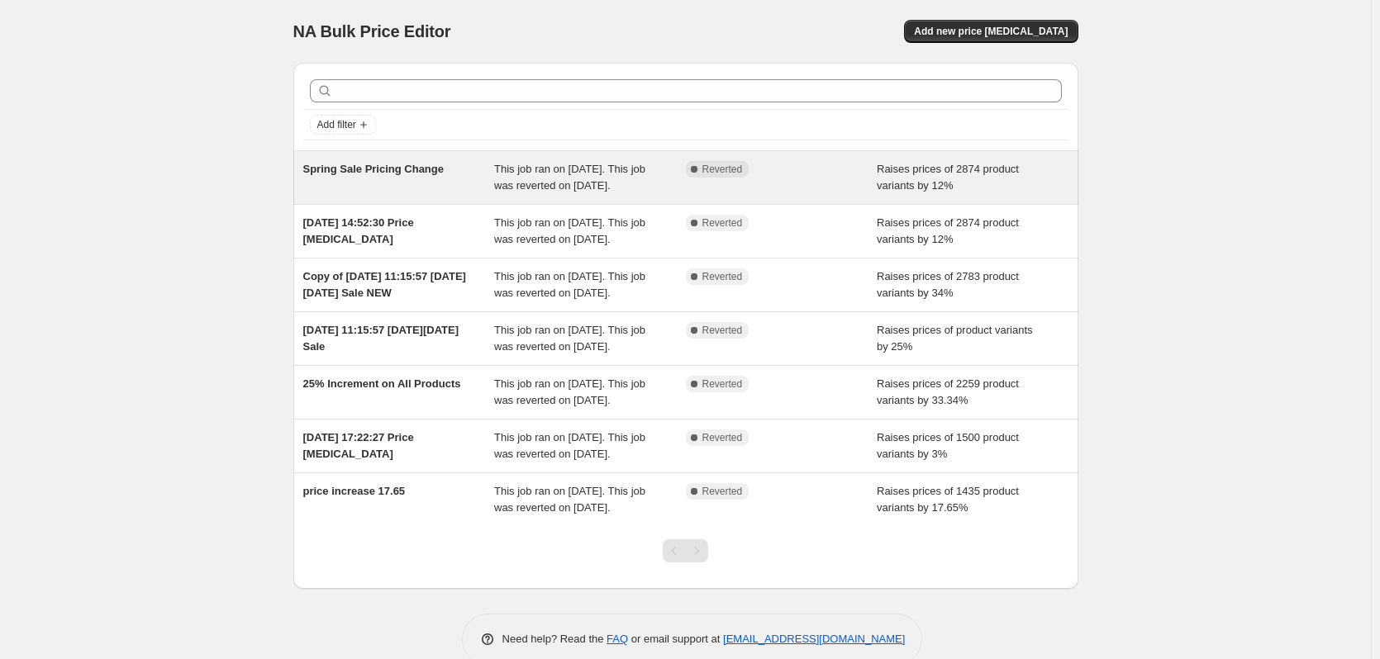
click at [345, 194] on div "Spring Sale Pricing Change" at bounding box center [399, 177] width 192 height 33
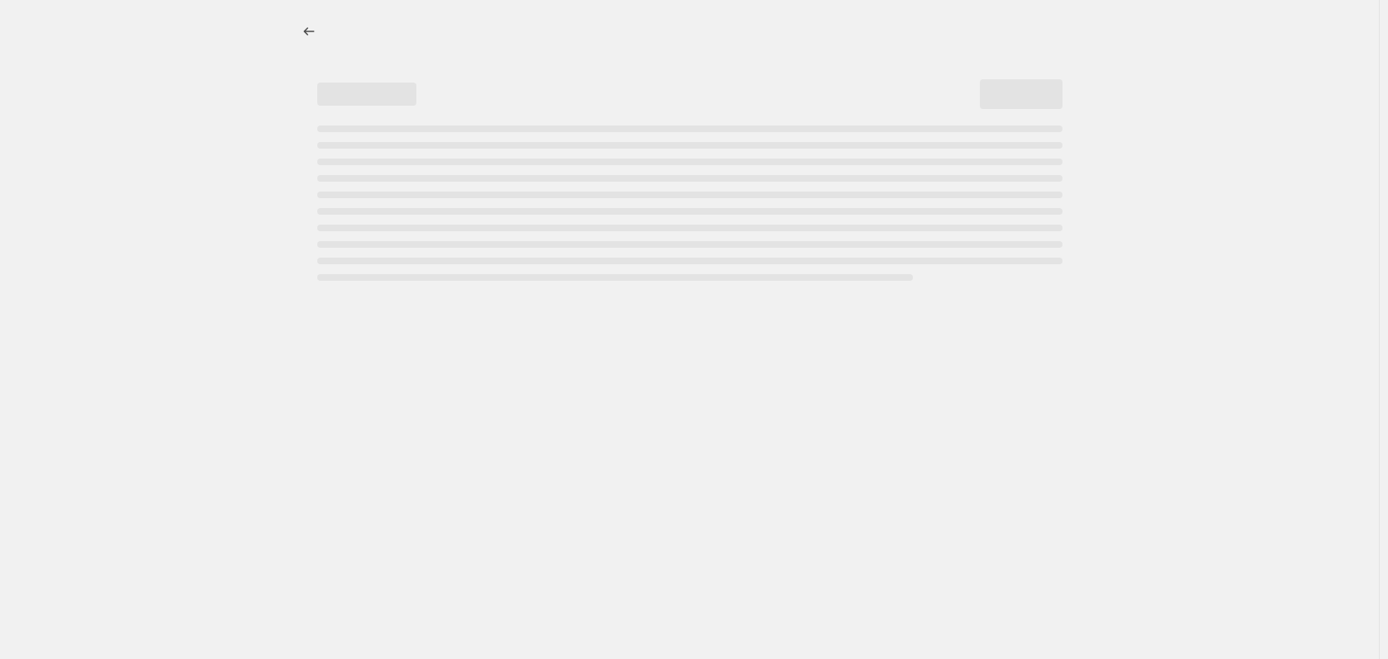
select select "percentage"
select select "pp"
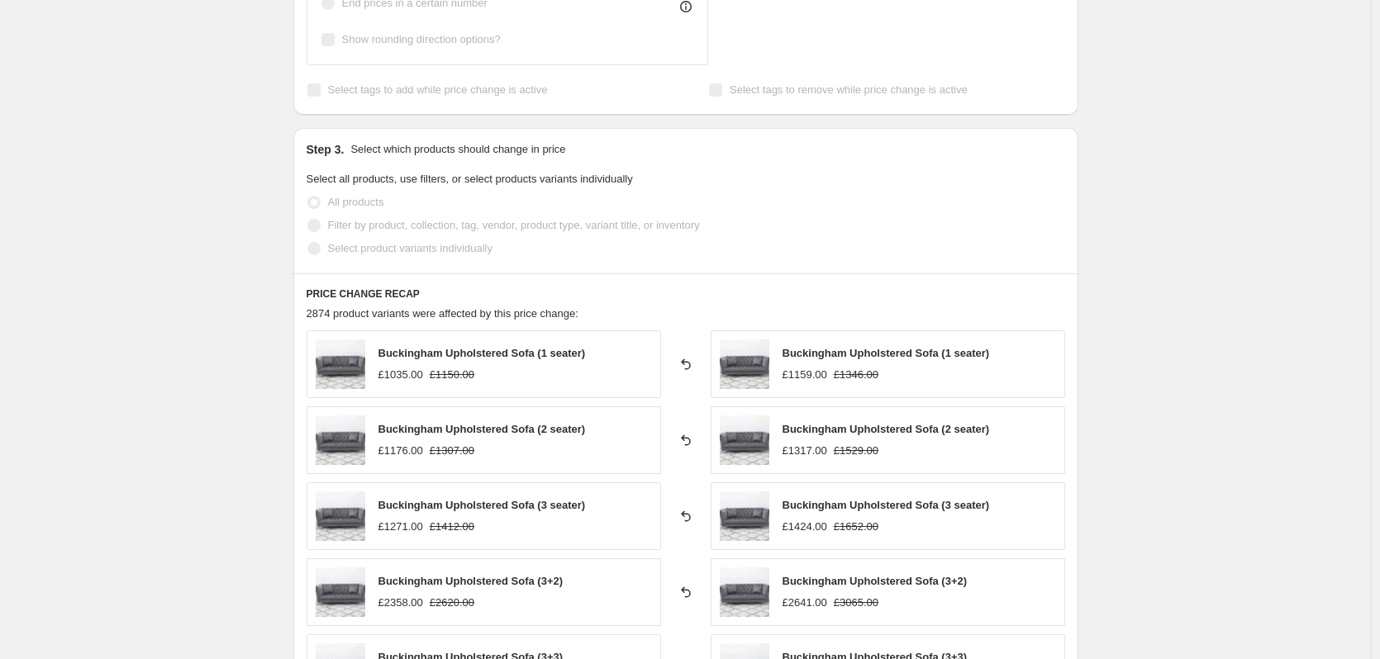
scroll to position [992, 0]
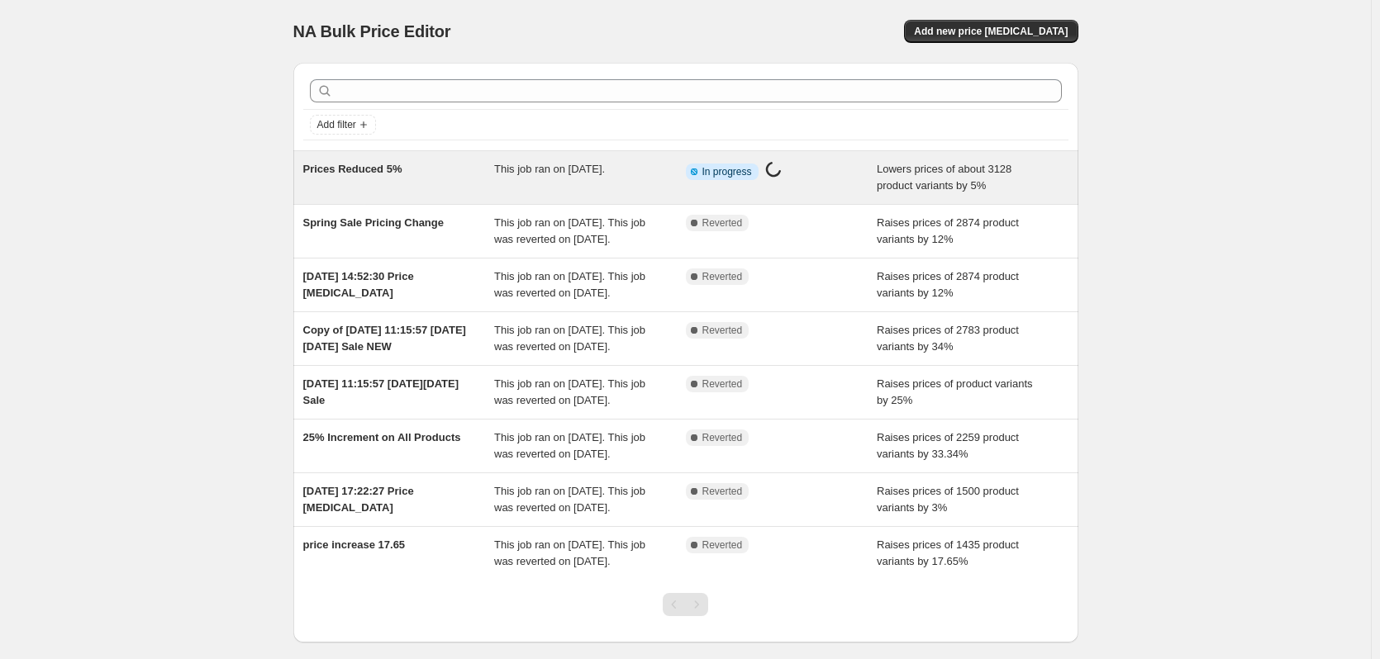
click at [455, 164] on div "Prices Reduced 5%" at bounding box center [399, 177] width 192 height 33
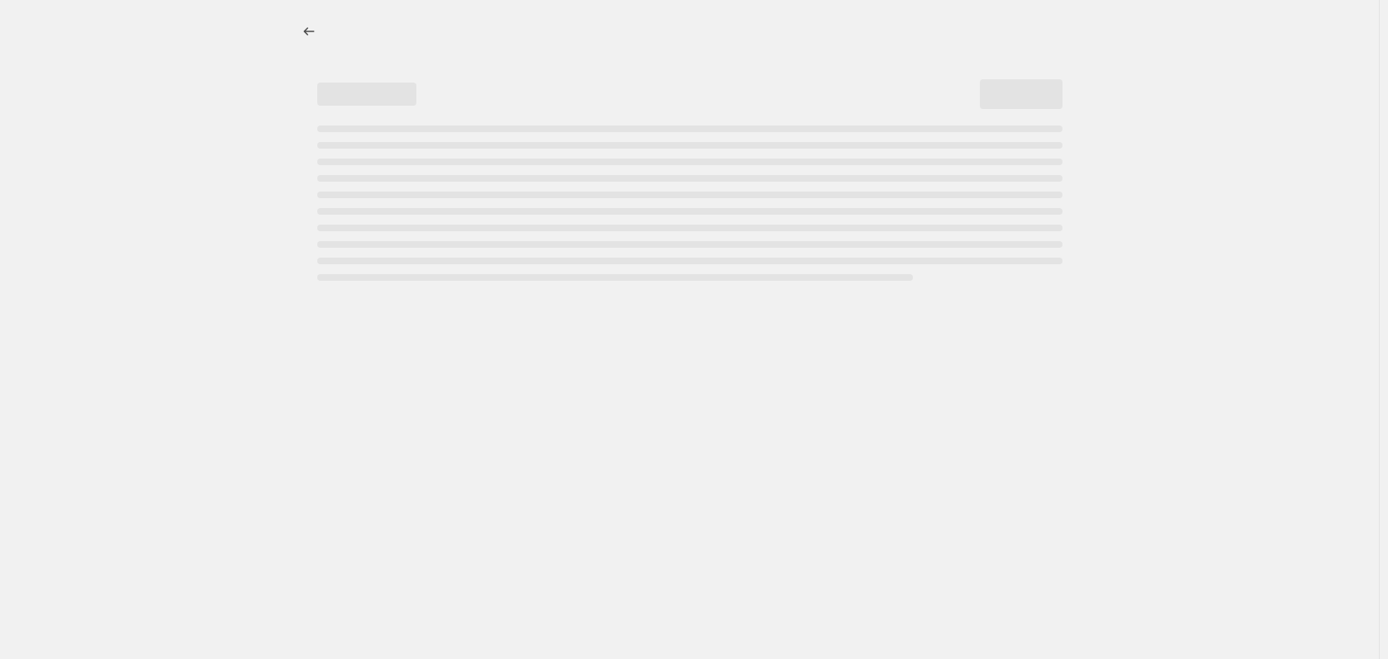
select select "percentage"
select select "pp"
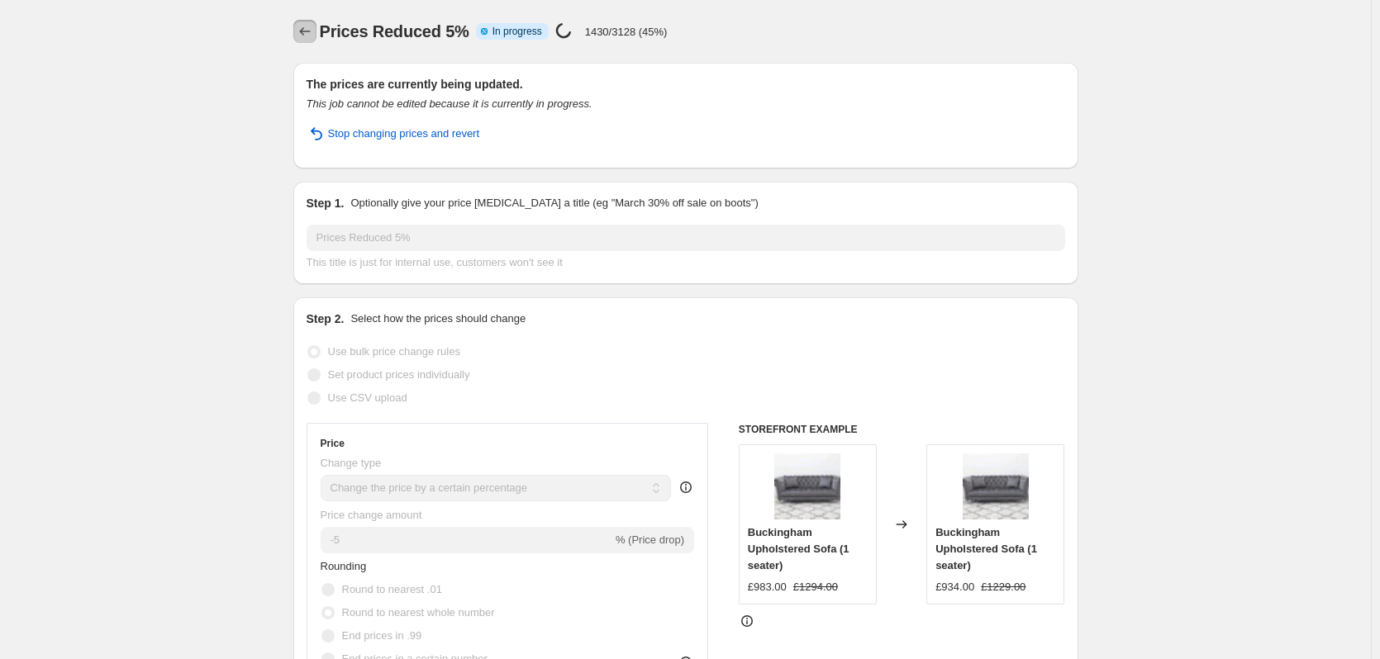
click at [306, 26] on icon "Price change jobs" at bounding box center [305, 31] width 17 height 17
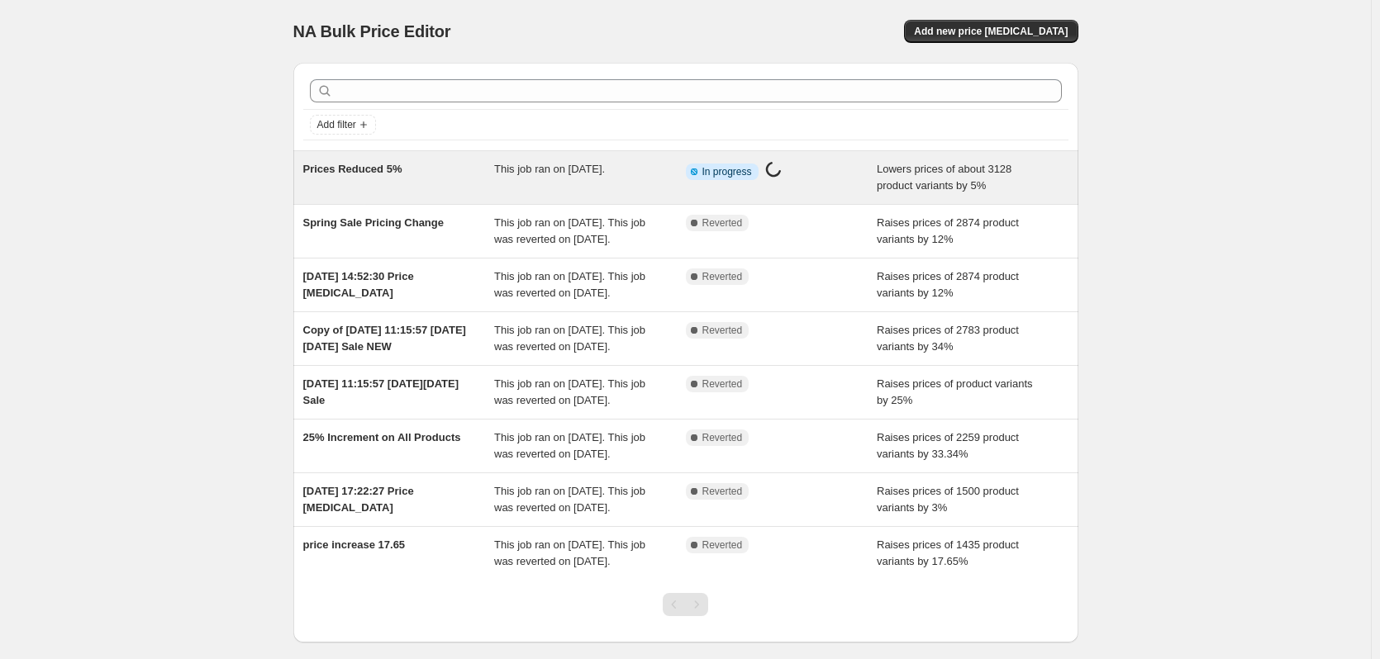
click at [421, 203] on div "Prices Reduced 5% This job ran on August 12, 2025. Info Partially complete In p…" at bounding box center [685, 177] width 785 height 53
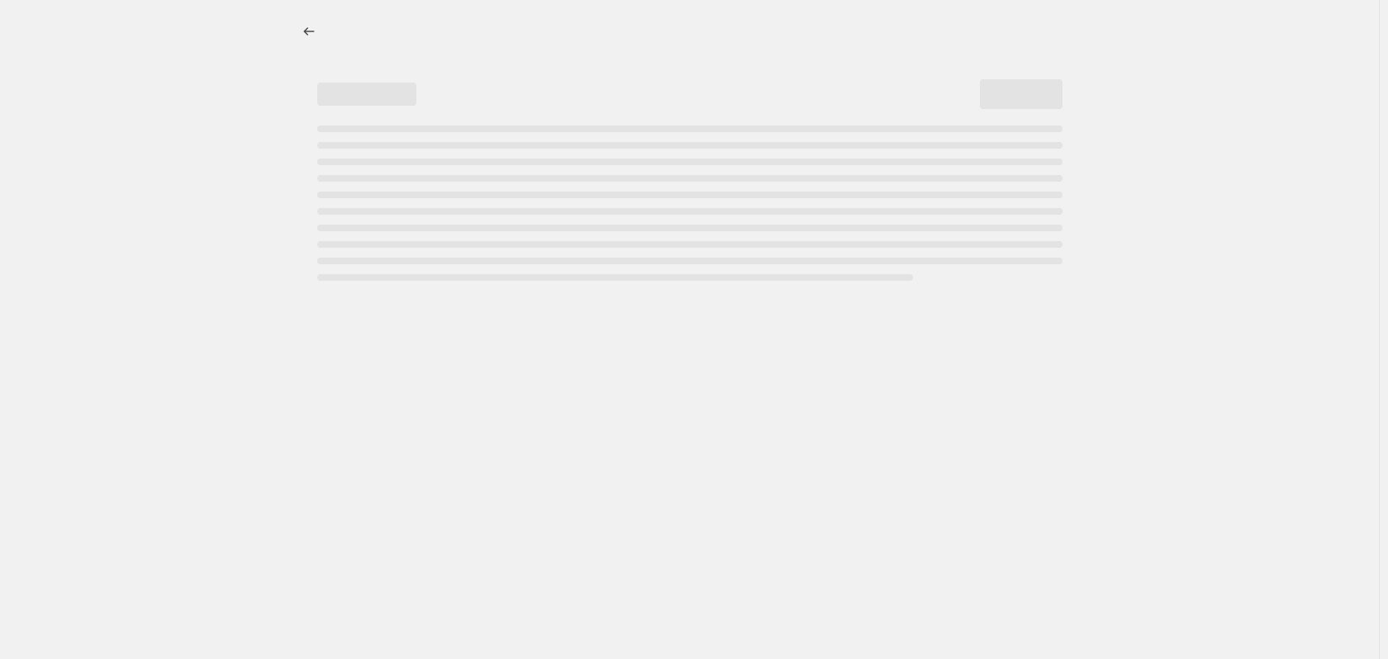
select select "percentage"
select select "pp"
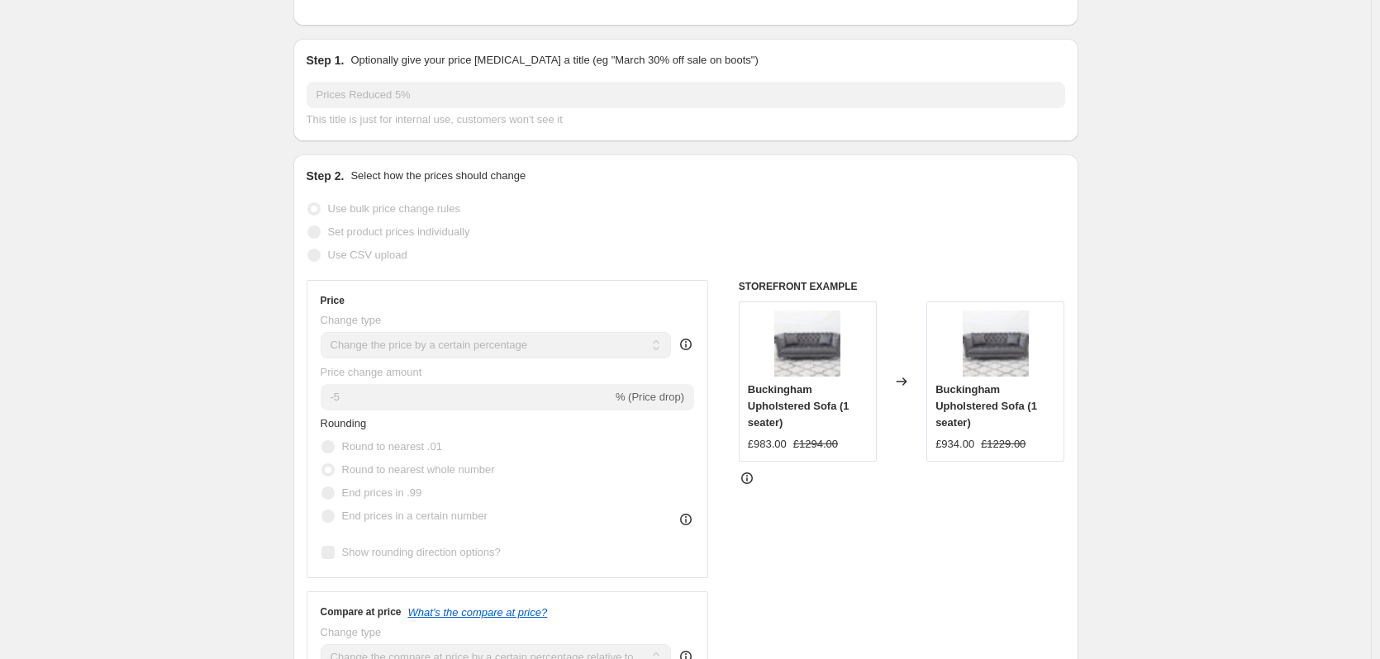
scroll to position [165, 0]
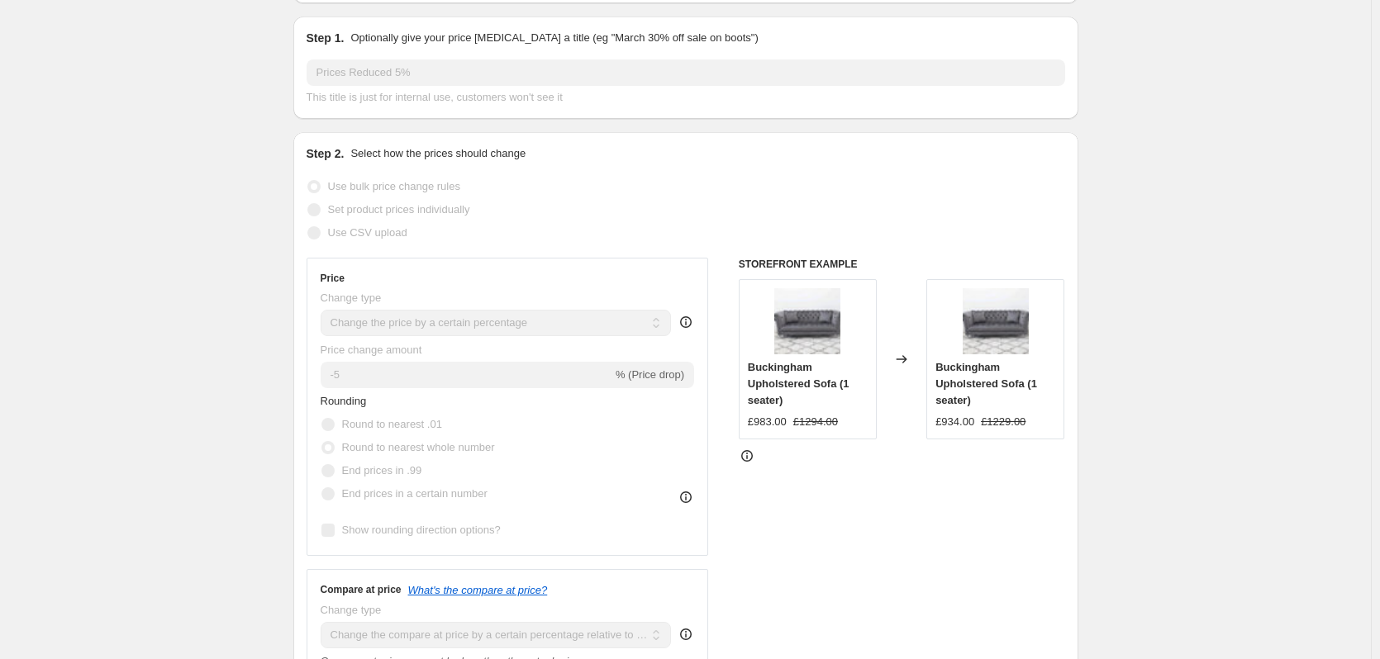
select select "percentage"
select select "pp"
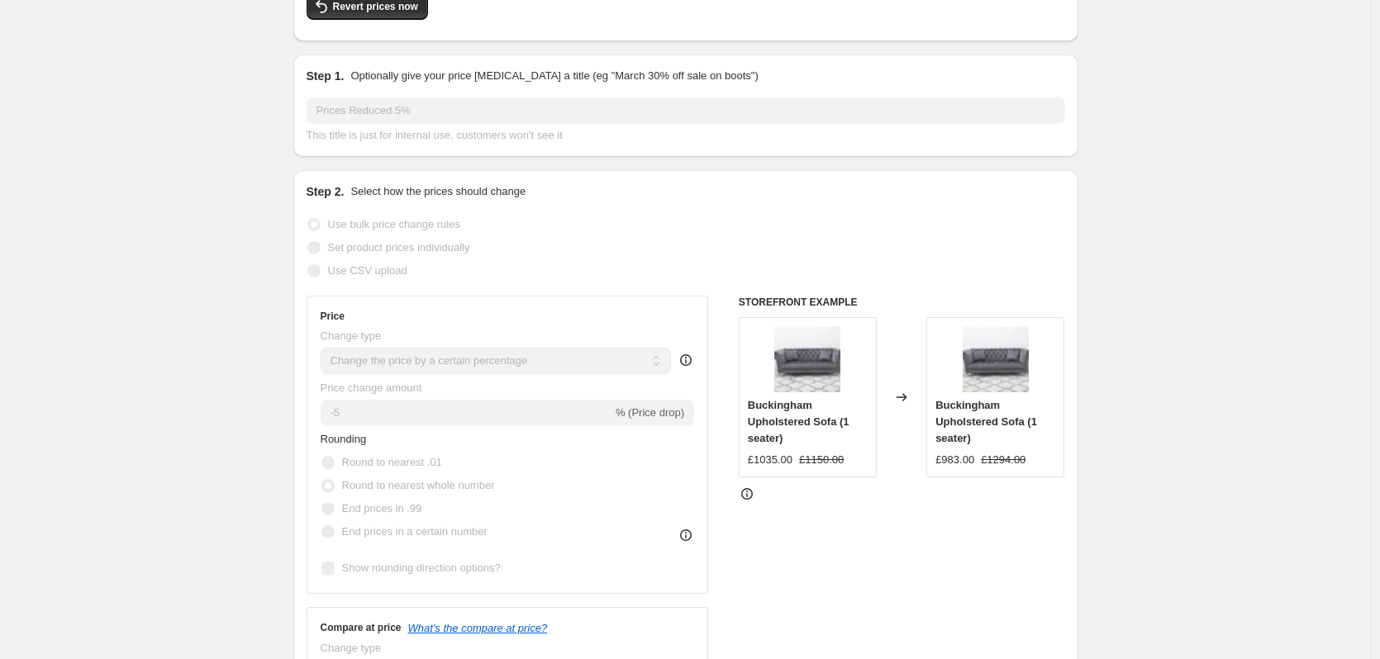
scroll to position [0, 0]
